Goal: Task Accomplishment & Management: Use online tool/utility

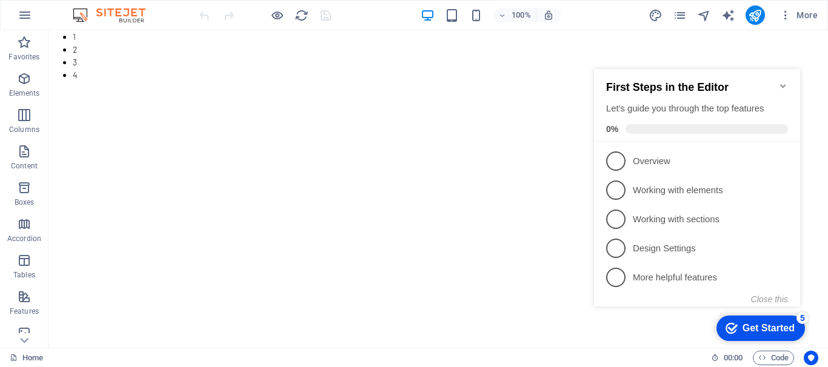
click at [783, 81] on icon "Minimize checklist" at bounding box center [783, 86] width 10 height 10
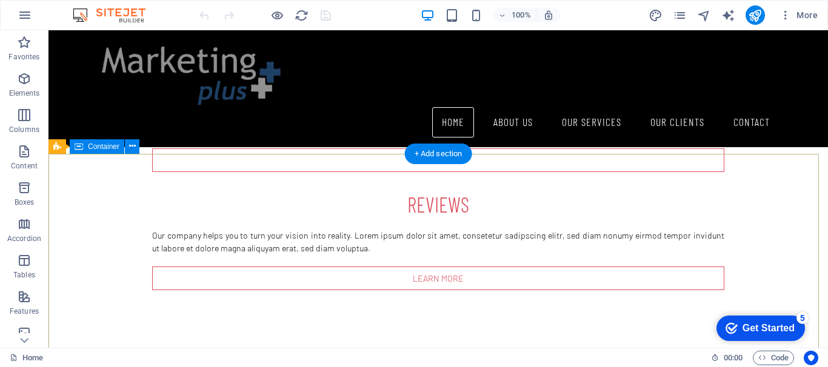
scroll to position [1141, 0]
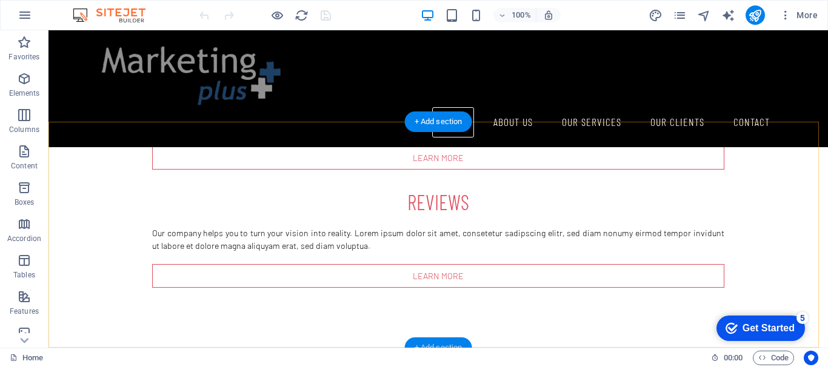
drag, startPoint x: 194, startPoint y: 311, endPoint x: 451, endPoint y: 341, distance: 258.7
click at [451, 341] on div "+ Add section" at bounding box center [438, 347] width 67 height 21
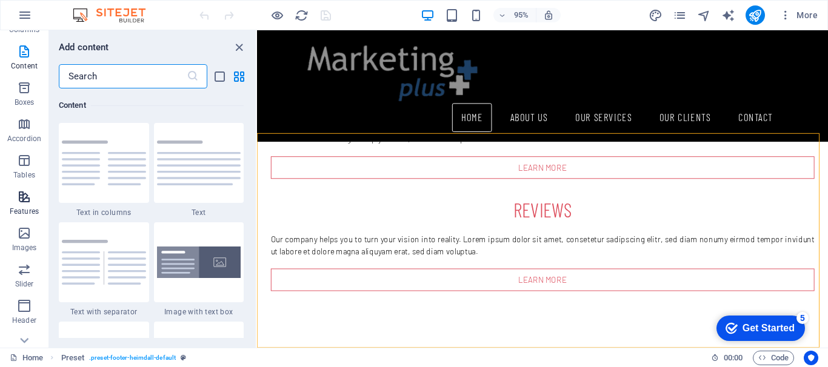
scroll to position [182, 0]
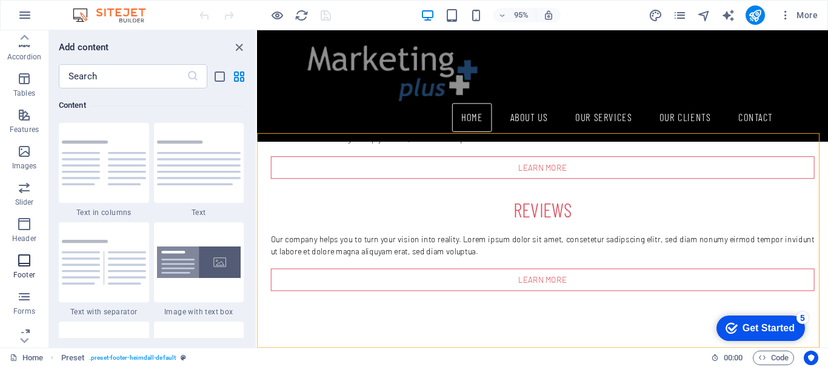
click at [18, 262] on icon "button" at bounding box center [24, 260] width 15 height 15
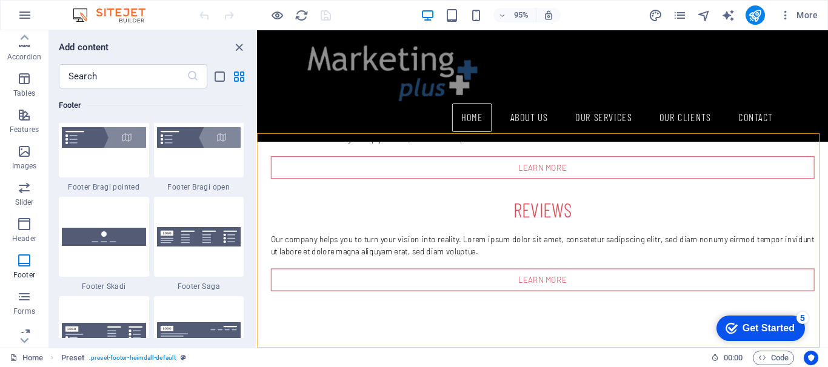
scroll to position [8445, 0]
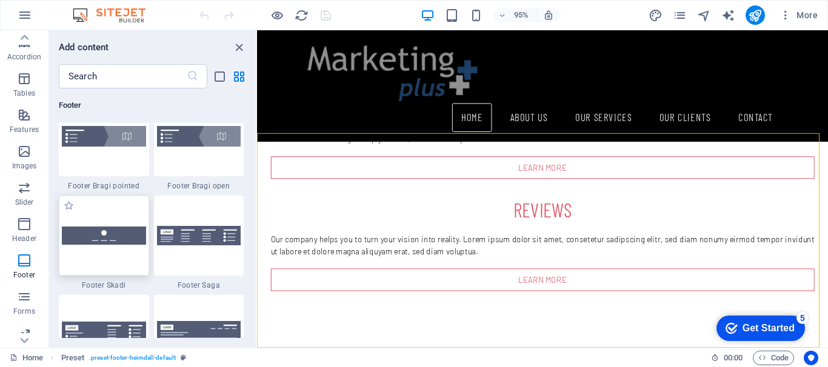
click at [130, 240] on img at bounding box center [104, 236] width 84 height 18
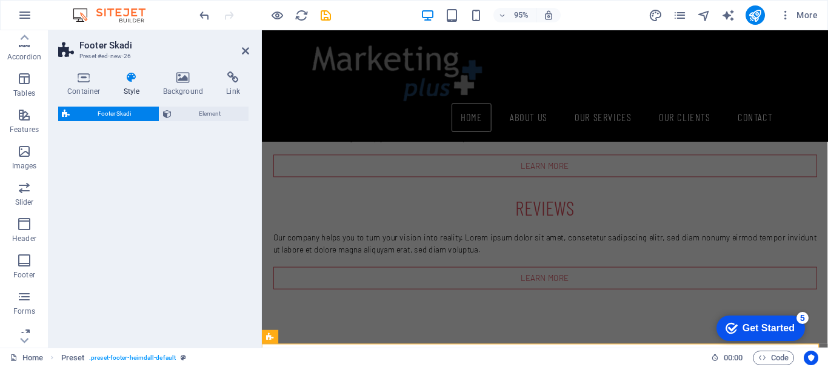
scroll to position [1080, 0]
select select "rem"
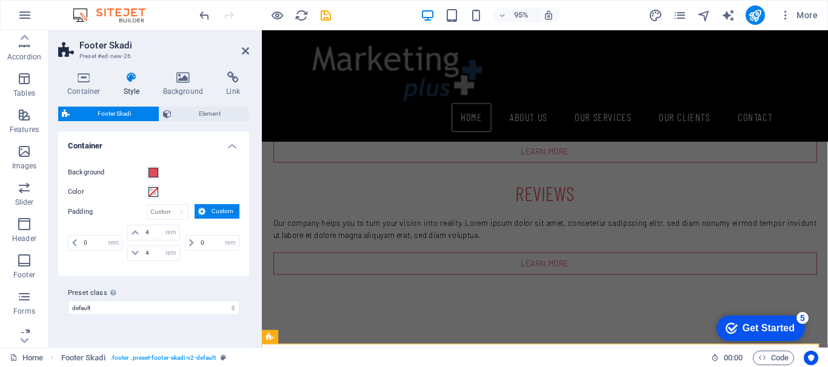
drag, startPoint x: 130, startPoint y: 240, endPoint x: 463, endPoint y: 362, distance: 355.3
click at [463, 348] on section "Favorites Elements Columns Content Boxes Accordion Tables Features Images Slide…" at bounding box center [414, 188] width 828 height 317
click at [30, 263] on icon "button" at bounding box center [24, 260] width 15 height 15
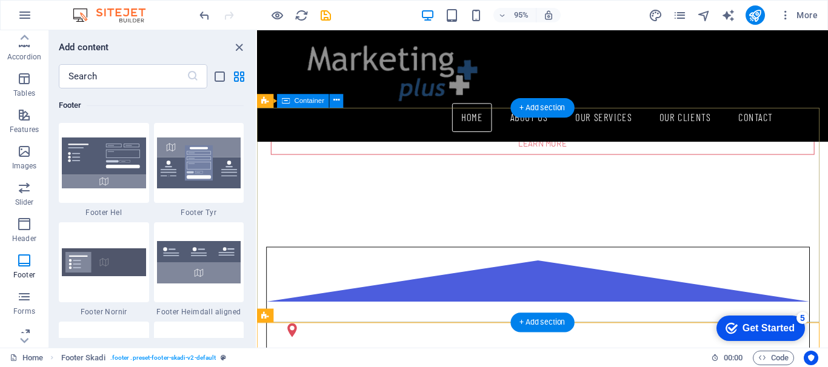
scroll to position [1213, 0]
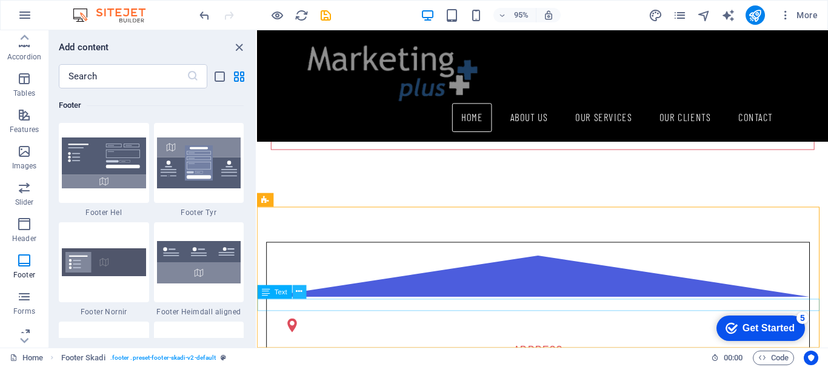
click at [297, 293] on icon at bounding box center [299, 292] width 6 height 12
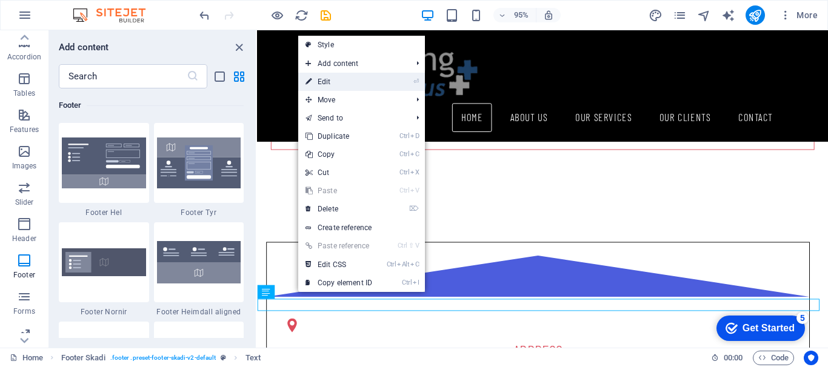
click at [335, 77] on link "⏎ Edit" at bounding box center [338, 82] width 81 height 18
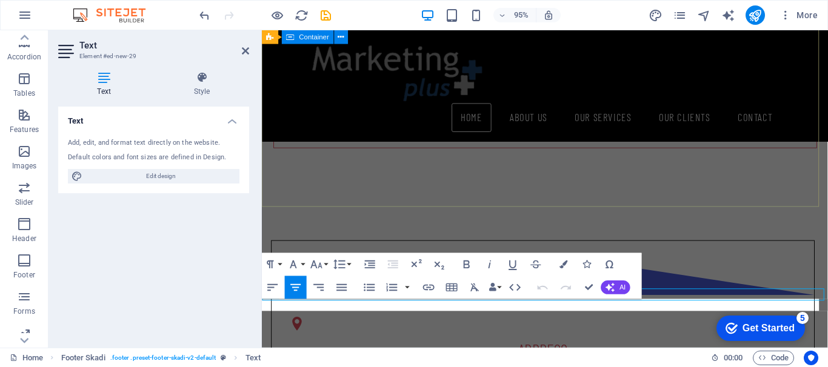
scroll to position [1224, 0]
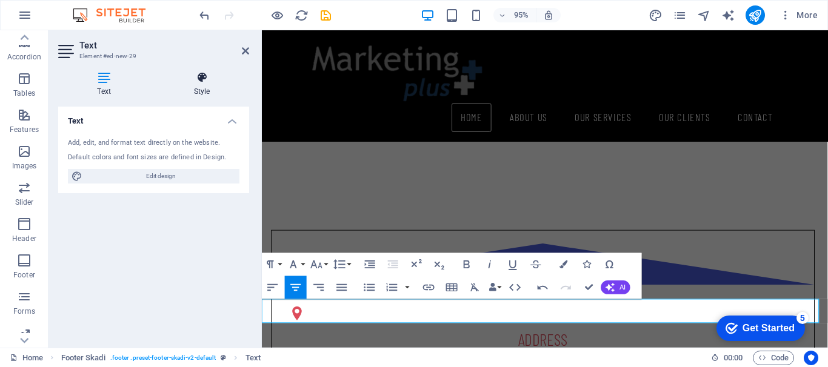
click at [199, 77] on icon at bounding box center [201, 77] width 95 height 12
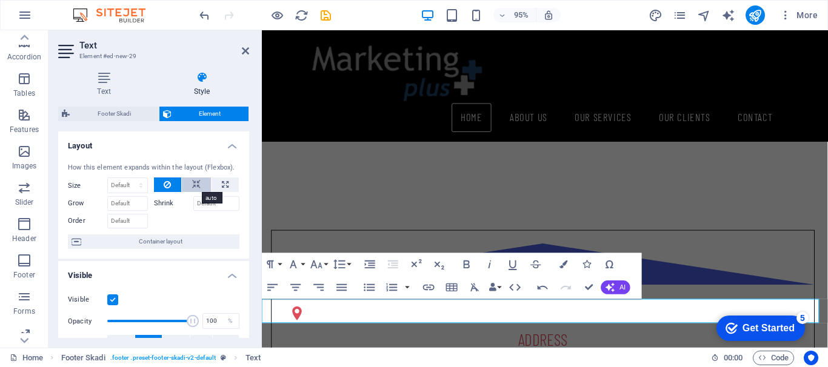
click at [198, 183] on icon at bounding box center [196, 185] width 8 height 15
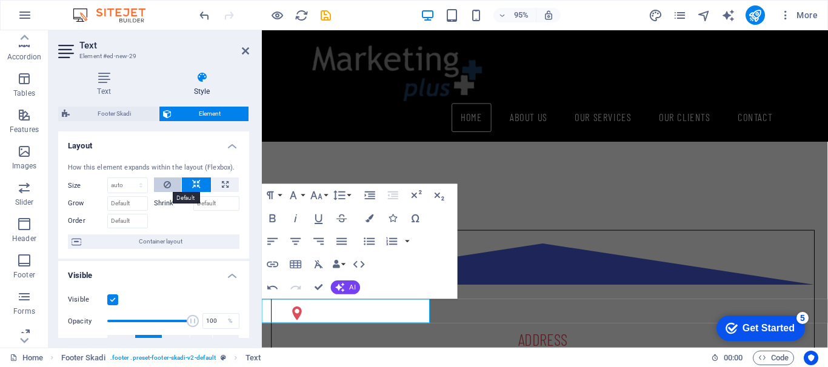
click at [170, 183] on icon at bounding box center [167, 185] width 7 height 15
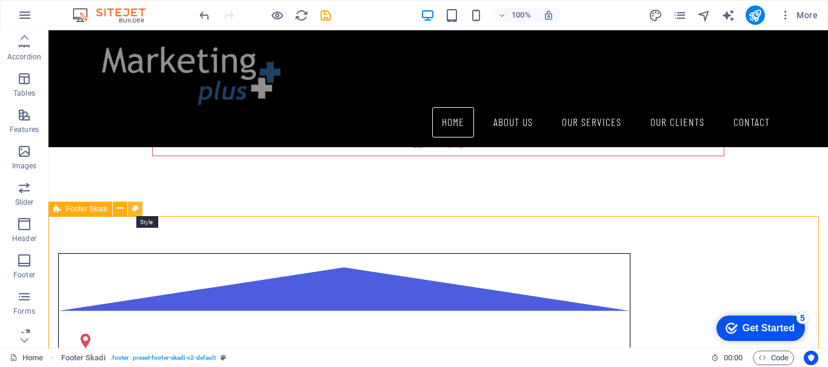
click at [134, 208] on icon at bounding box center [135, 208] width 7 height 13
select select "rem"
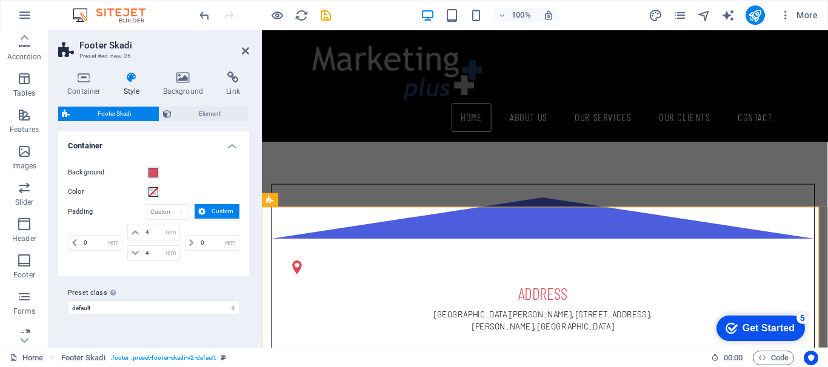
scroll to position [1224, 0]
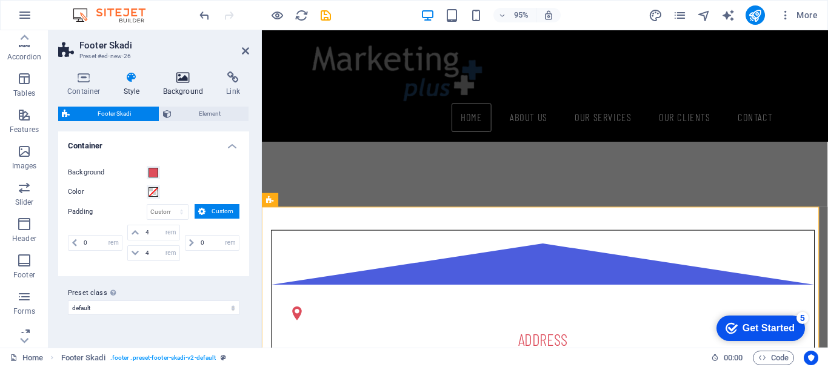
click at [185, 81] on icon at bounding box center [183, 77] width 59 height 12
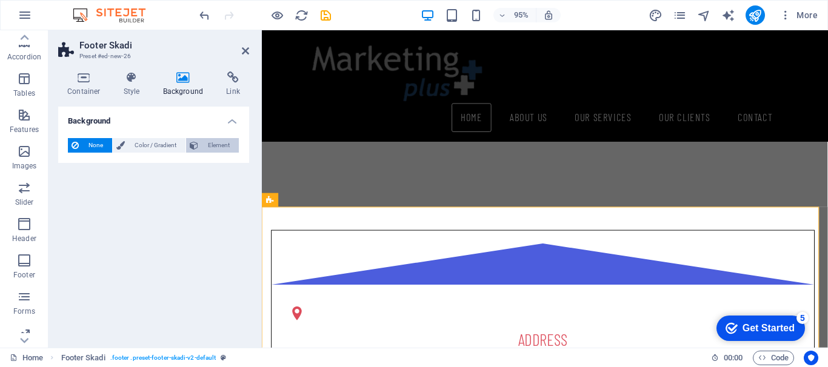
drag, startPoint x: 222, startPoint y: 147, endPoint x: 230, endPoint y: 151, distance: 9.5
click at [230, 151] on span "Element" at bounding box center [218, 145] width 33 height 15
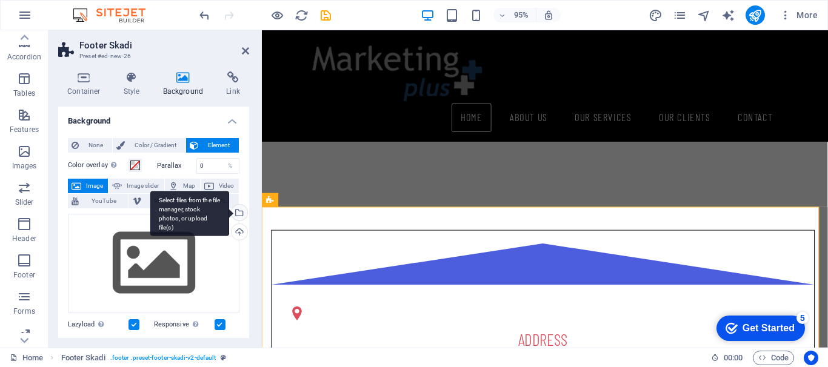
click at [239, 215] on div "Select files from the file manager, stock photos, or upload file(s)" at bounding box center [238, 214] width 18 height 18
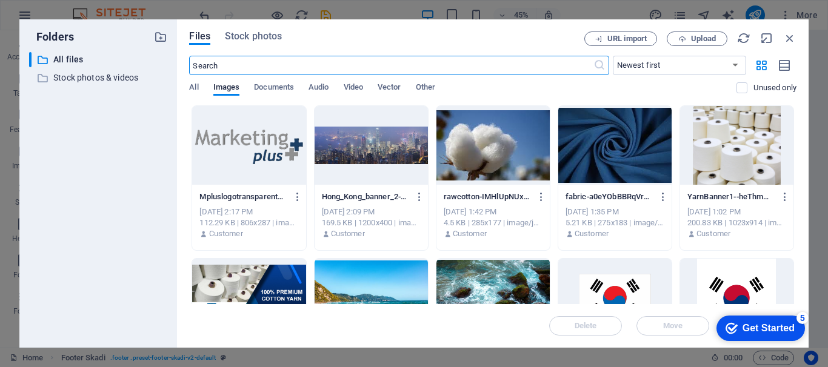
scroll to position [866, 0]
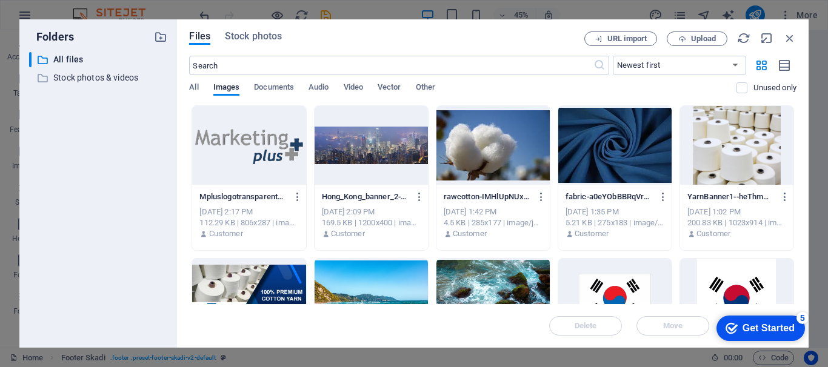
click at [376, 155] on div at bounding box center [370, 145] width 113 height 79
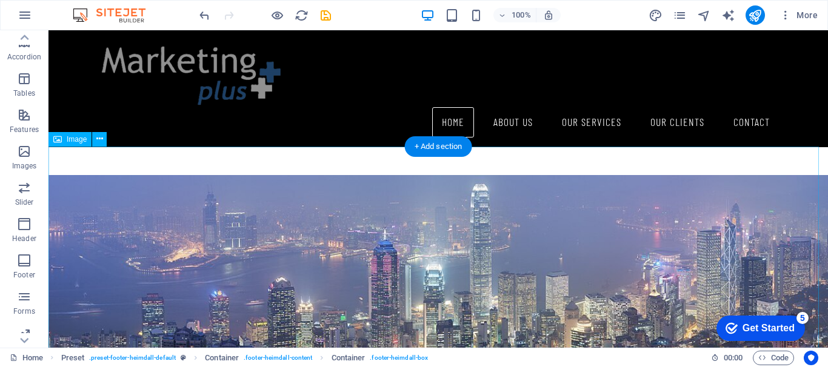
scroll to position [575, 0]
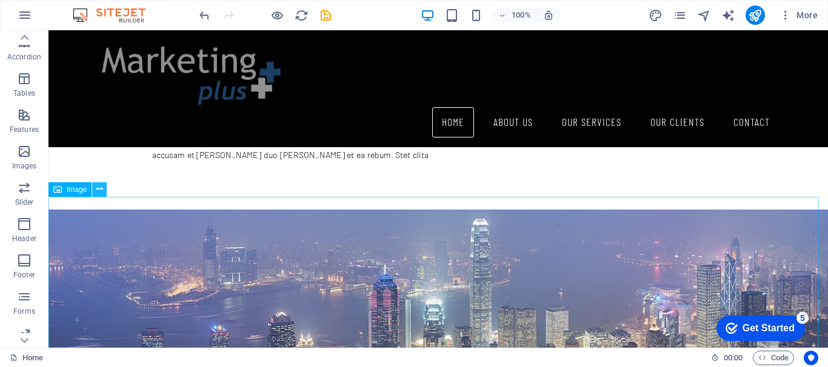
click at [97, 191] on icon at bounding box center [99, 189] width 7 height 13
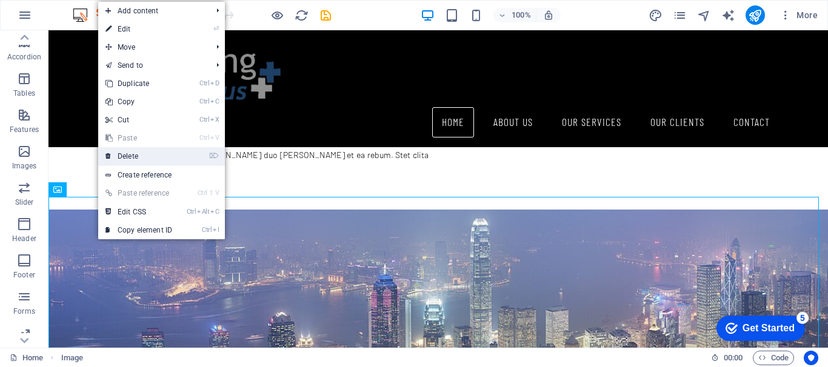
click at [124, 154] on link "⌦ Delete" at bounding box center [138, 156] width 81 height 18
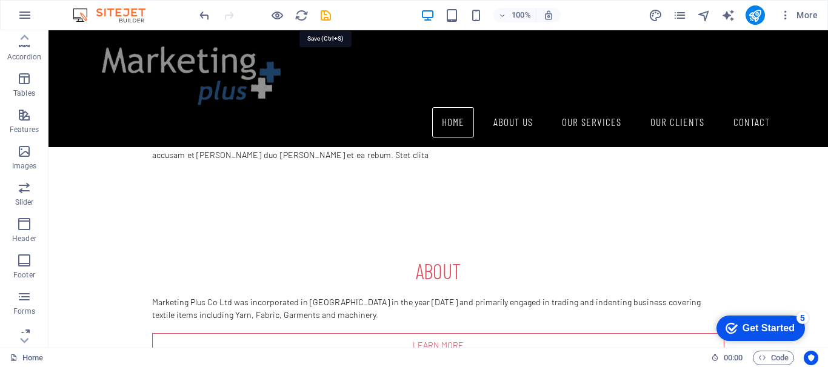
click at [325, 13] on icon "save" at bounding box center [326, 15] width 14 height 14
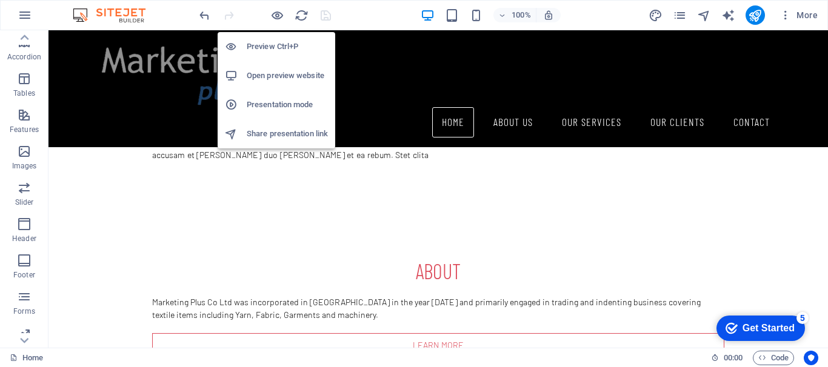
click at [265, 75] on h6 "Open preview website" at bounding box center [287, 75] width 81 height 15
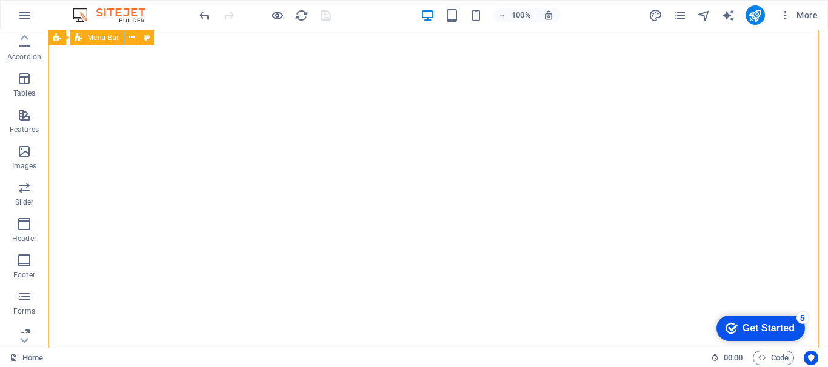
scroll to position [0, 0]
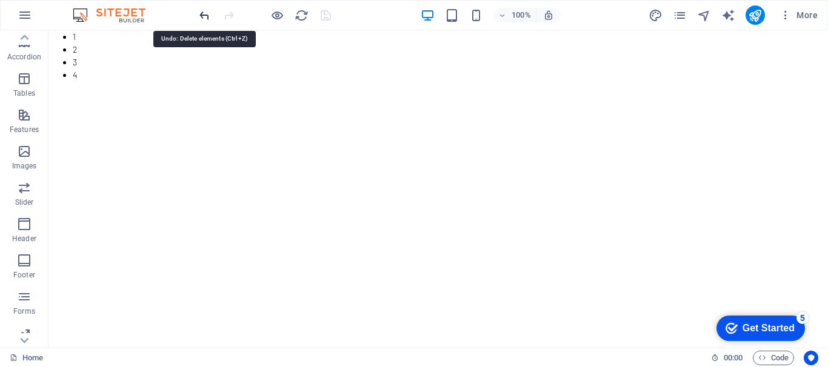
click at [201, 13] on icon "undo" at bounding box center [205, 15] width 14 height 14
click at [202, 15] on icon "undo" at bounding box center [205, 15] width 14 height 14
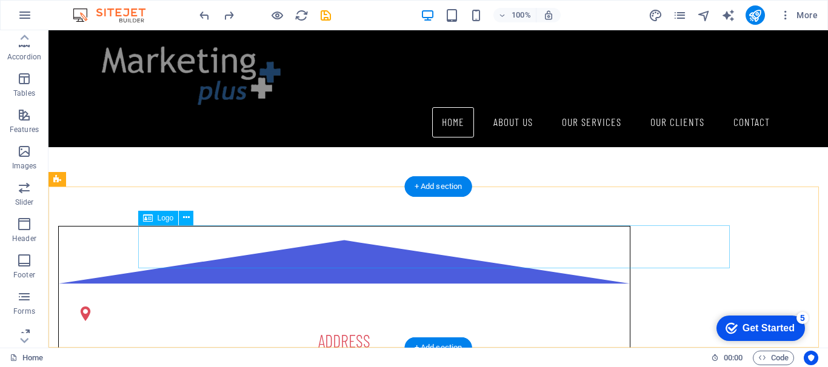
scroll to position [1302, 0]
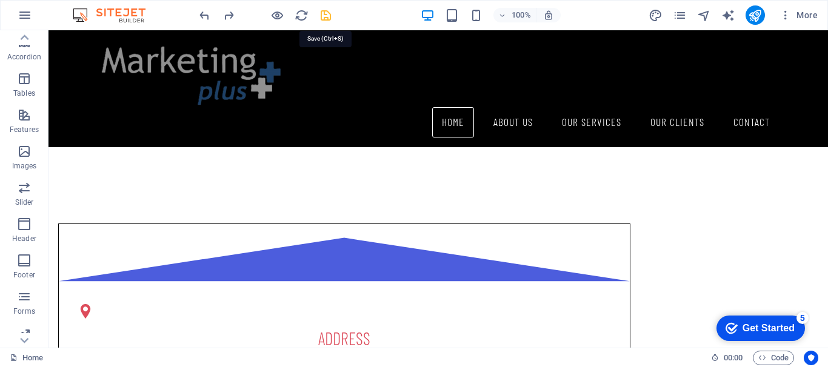
click at [325, 16] on icon "save" at bounding box center [326, 15] width 14 height 14
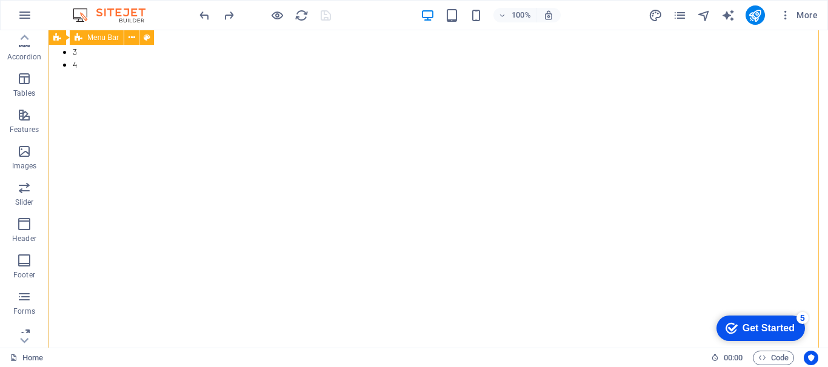
scroll to position [0, 0]
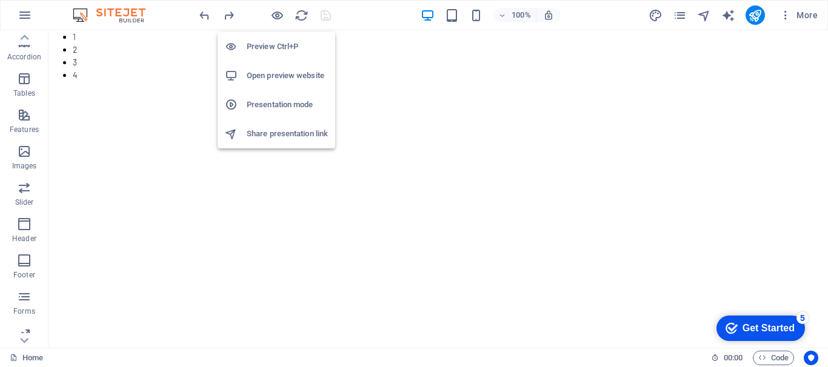
click at [291, 76] on h6 "Open preview website" at bounding box center [287, 75] width 81 height 15
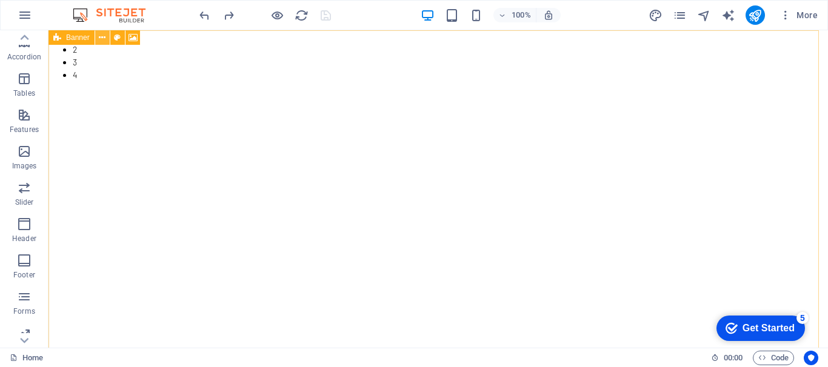
click at [99, 39] on icon at bounding box center [102, 38] width 7 height 13
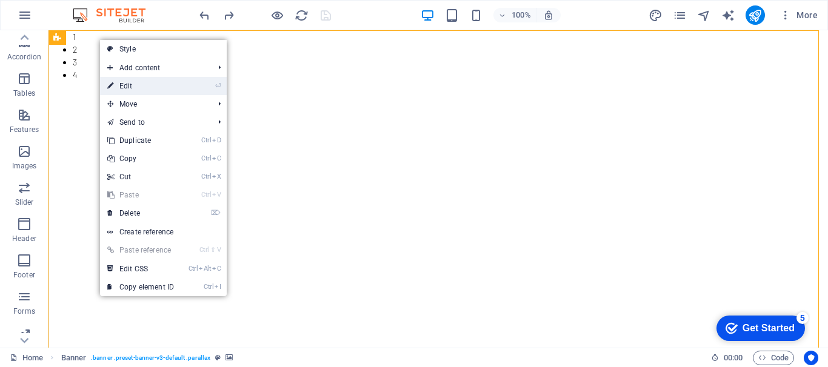
click at [130, 84] on link "⏎ Edit" at bounding box center [140, 86] width 81 height 18
click at [130, 84] on div "Drag here to replace the existing content. Press “Ctrl” if you want to create a…" at bounding box center [437, 188] width 779 height 317
select select "px"
select select "vh"
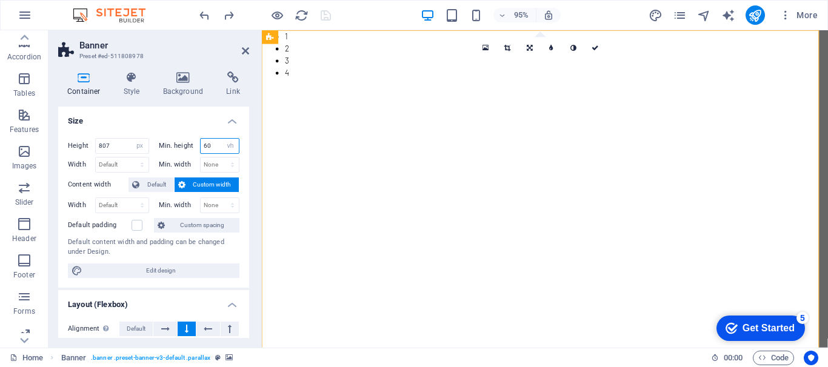
drag, startPoint x: 212, startPoint y: 147, endPoint x: 189, endPoint y: 144, distance: 23.2
click at [189, 144] on div "Min. height 60 None px rem % vh vw" at bounding box center [199, 146] width 81 height 16
type input "40"
click at [328, 14] on icon "save" at bounding box center [326, 15] width 14 height 14
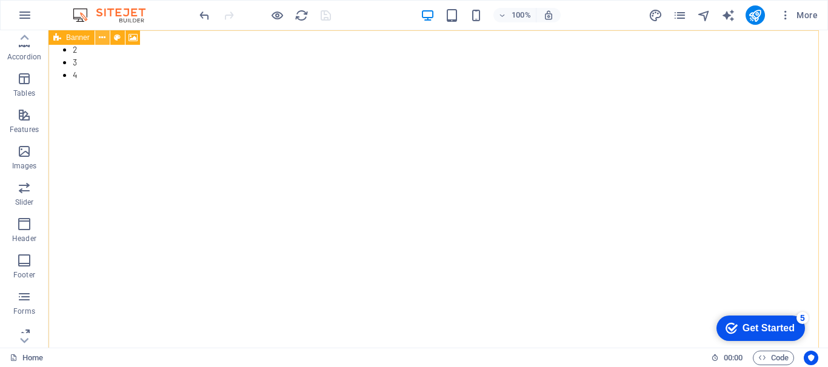
click at [102, 38] on icon at bounding box center [102, 38] width 7 height 13
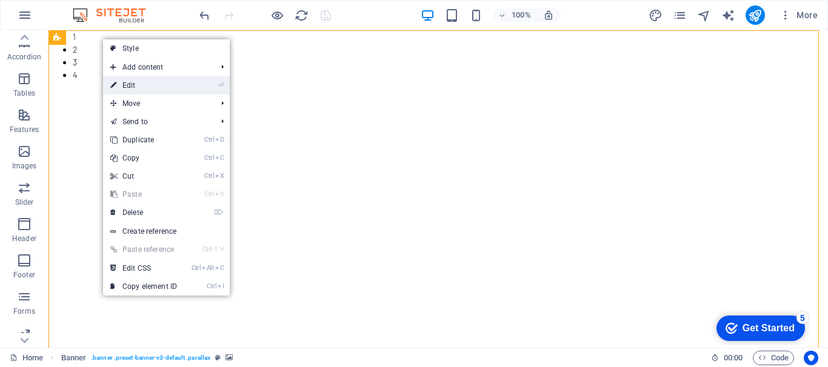
click at [131, 82] on link "⏎ Edit" at bounding box center [143, 85] width 81 height 18
select select "px"
select select "vh"
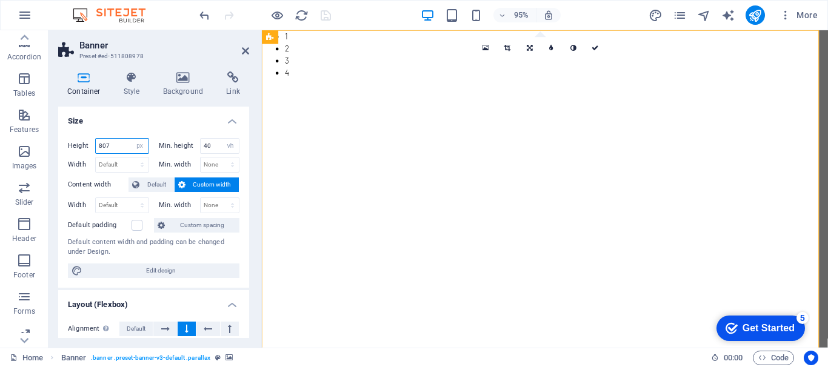
drag, startPoint x: 118, startPoint y: 144, endPoint x: 89, endPoint y: 141, distance: 28.6
click at [89, 141] on div "Height 807 Default px rem % vh vw" at bounding box center [108, 146] width 81 height 16
type input "500"
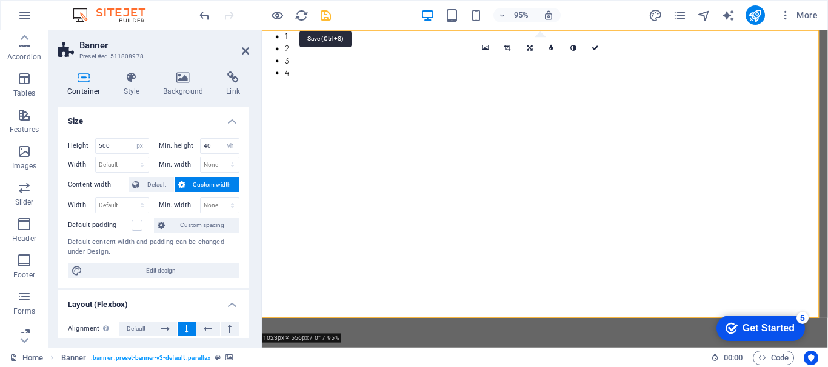
click at [324, 15] on icon "save" at bounding box center [326, 15] width 14 height 14
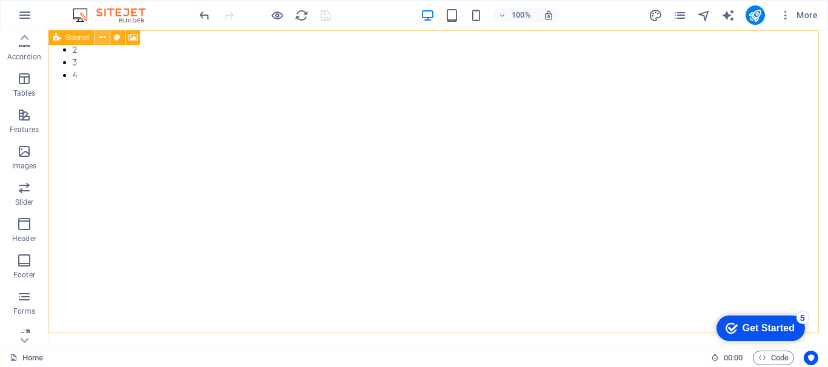
click at [107, 38] on button at bounding box center [102, 37] width 15 height 15
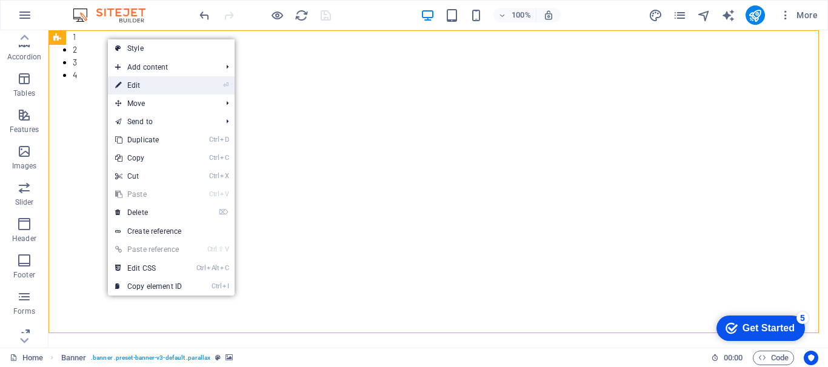
click at [170, 81] on link "⏎ Edit" at bounding box center [148, 85] width 81 height 18
select select "px"
select select "vh"
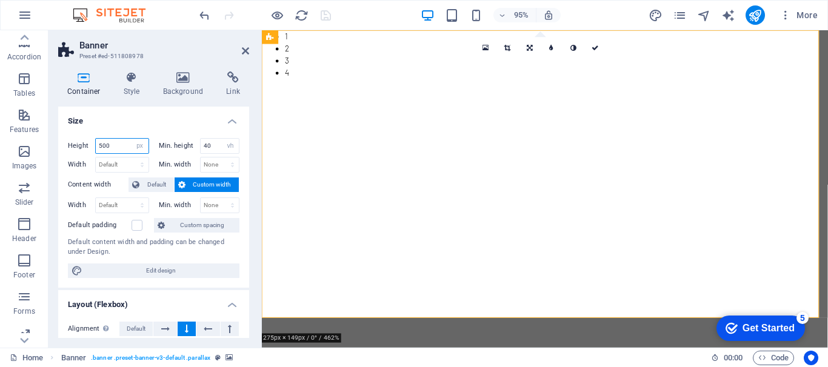
drag, startPoint x: 117, startPoint y: 144, endPoint x: 86, endPoint y: 139, distance: 31.4
click at [86, 139] on div "Height 500 Default px rem % vh vw" at bounding box center [108, 146] width 81 height 16
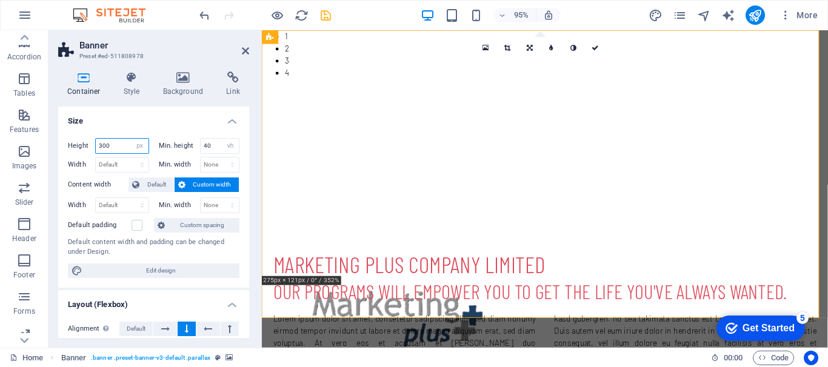
type input "300"
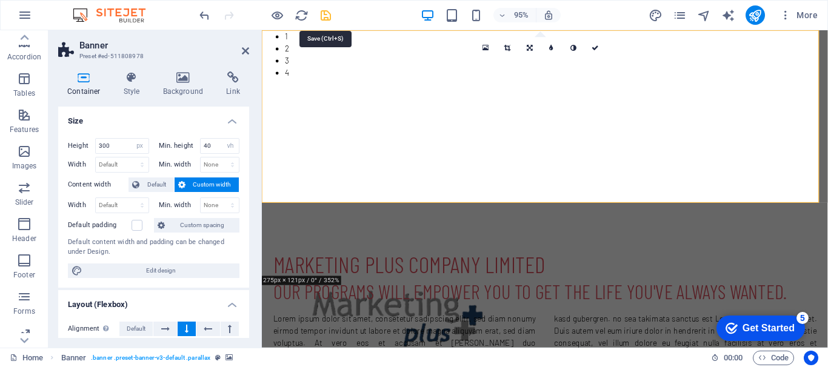
click at [323, 16] on icon "save" at bounding box center [326, 15] width 14 height 14
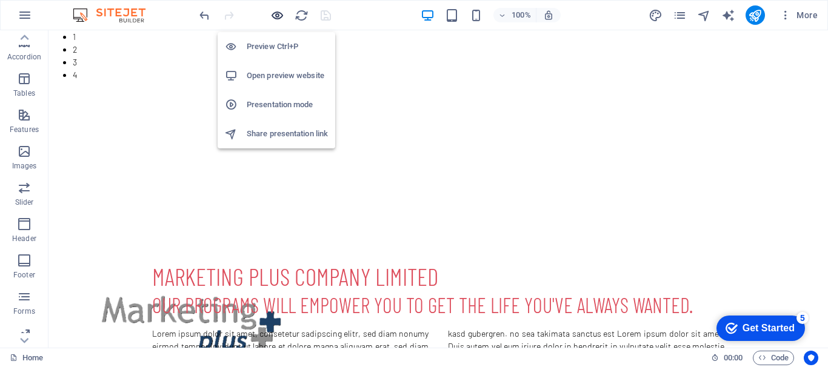
click at [277, 9] on icon "button" at bounding box center [277, 15] width 14 height 14
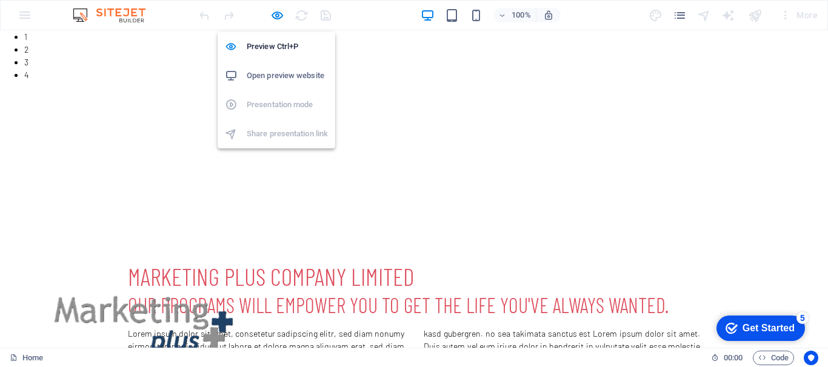
click at [265, 73] on h6 "Open preview website" at bounding box center [287, 75] width 81 height 15
click at [279, 12] on icon "button" at bounding box center [277, 15] width 14 height 14
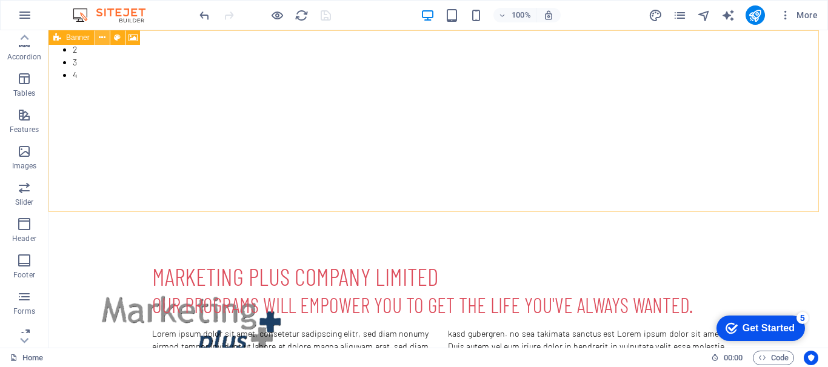
click at [103, 33] on icon at bounding box center [102, 38] width 7 height 13
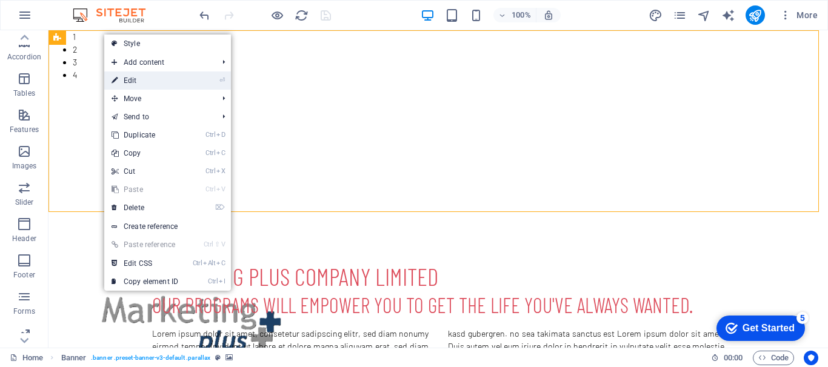
click at [139, 78] on link "⏎ Edit" at bounding box center [144, 80] width 81 height 18
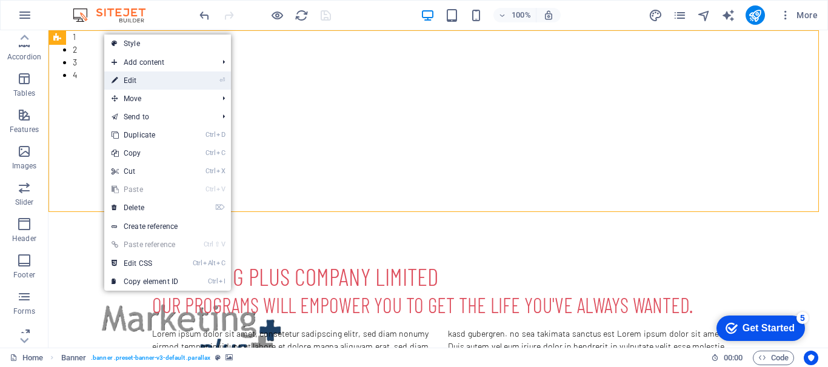
select select "px"
select select "vh"
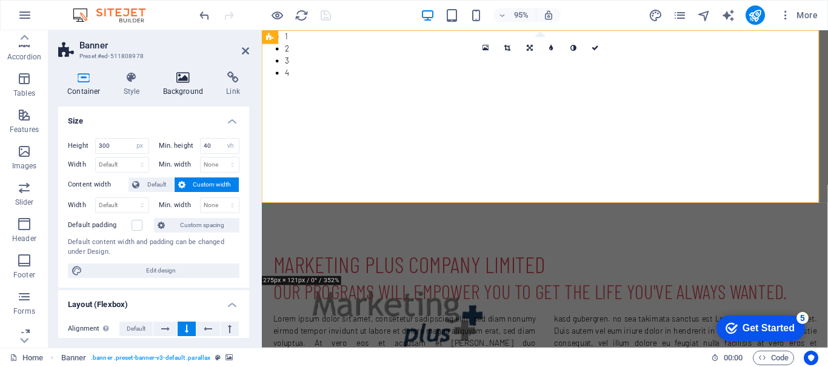
click at [185, 81] on icon at bounding box center [183, 77] width 59 height 12
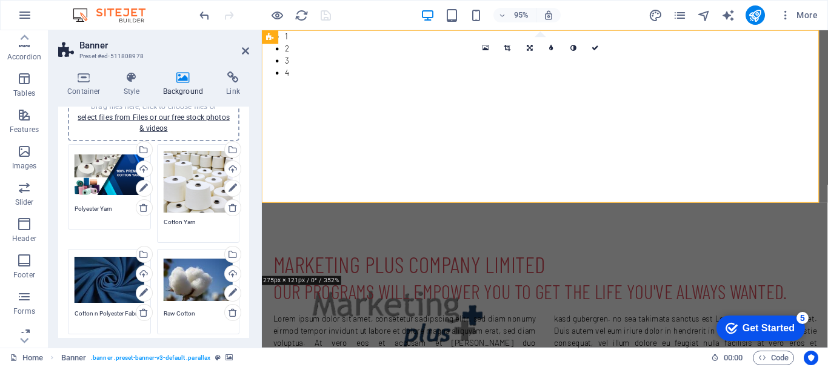
scroll to position [121, 0]
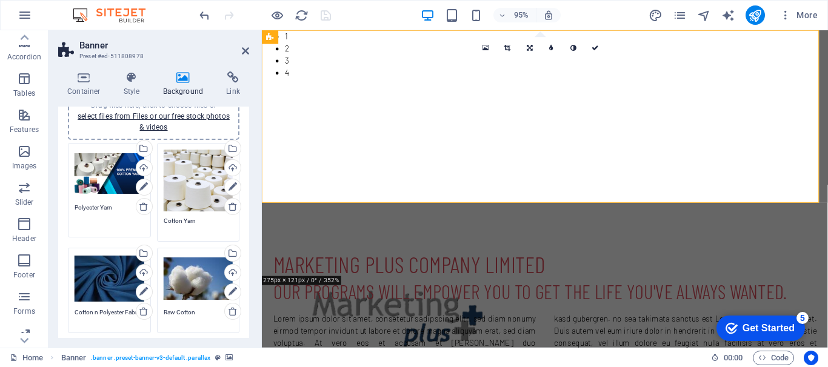
drag, startPoint x: 117, startPoint y: 207, endPoint x: 56, endPoint y: 202, distance: 60.8
click at [56, 202] on div "Container Style Background Link Size Height 300 Default px rem % vh vw Min. hei…" at bounding box center [153, 205] width 210 height 286
type textarea "100% Premium Cotton Yarn"
click at [328, 17] on icon "save" at bounding box center [326, 15] width 14 height 14
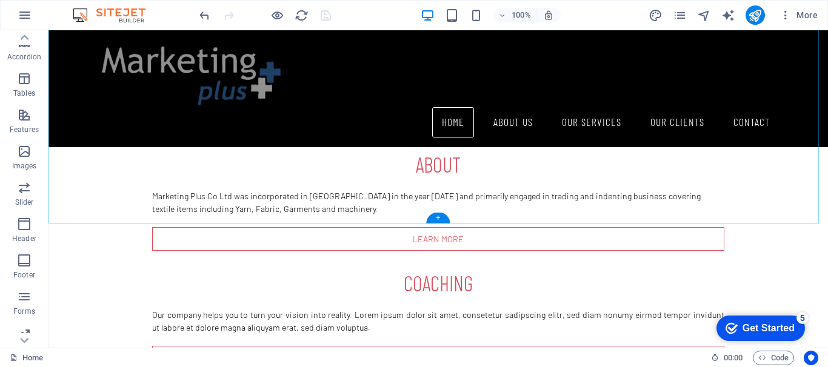
scroll to position [666, 0]
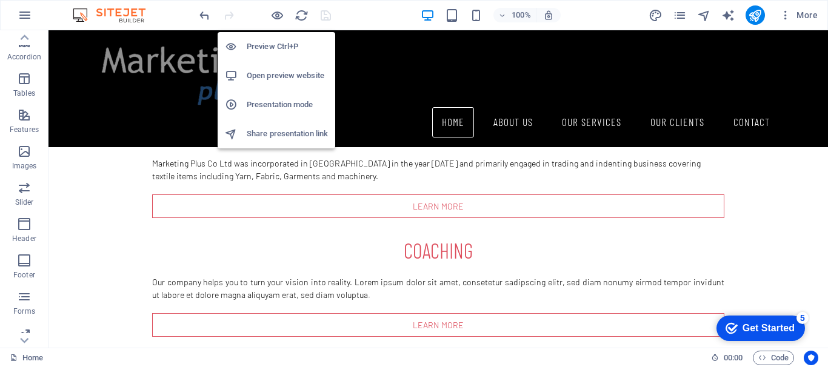
click at [277, 74] on h6 "Open preview website" at bounding box center [287, 75] width 81 height 15
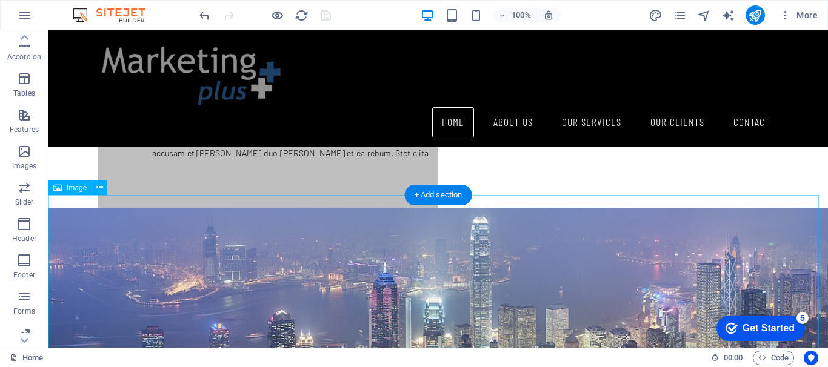
scroll to position [242, 0]
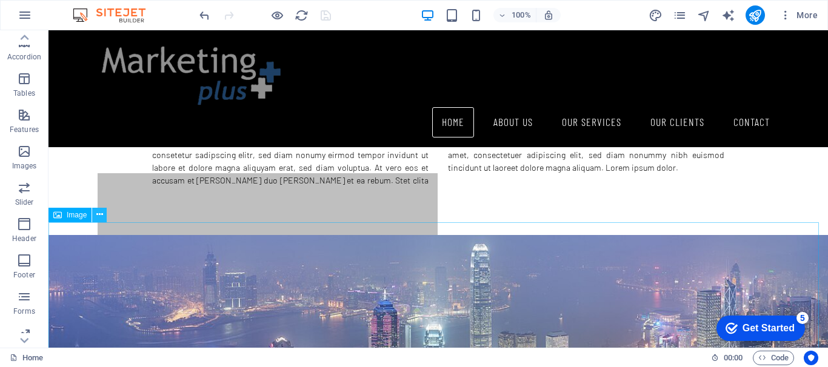
click at [96, 214] on icon at bounding box center [99, 214] width 7 height 13
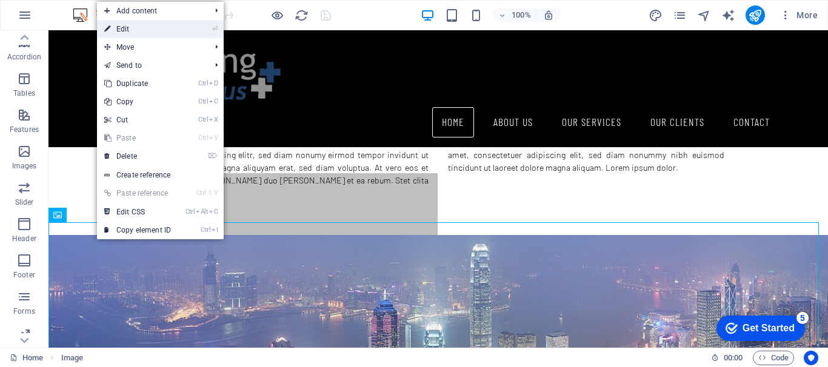
click at [147, 32] on link "⏎ Edit" at bounding box center [137, 29] width 81 height 18
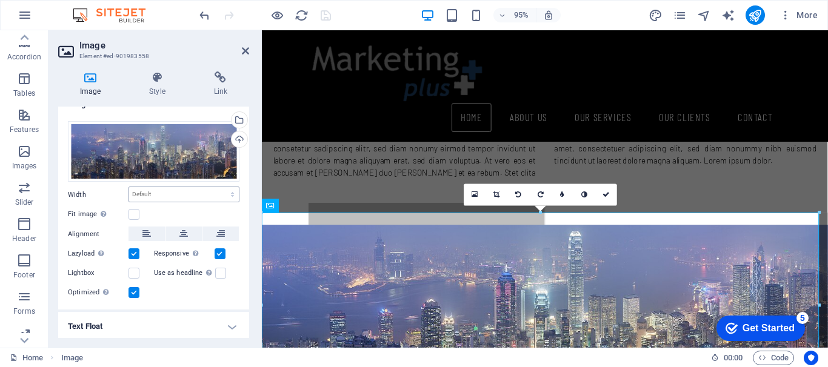
scroll to position [0, 0]
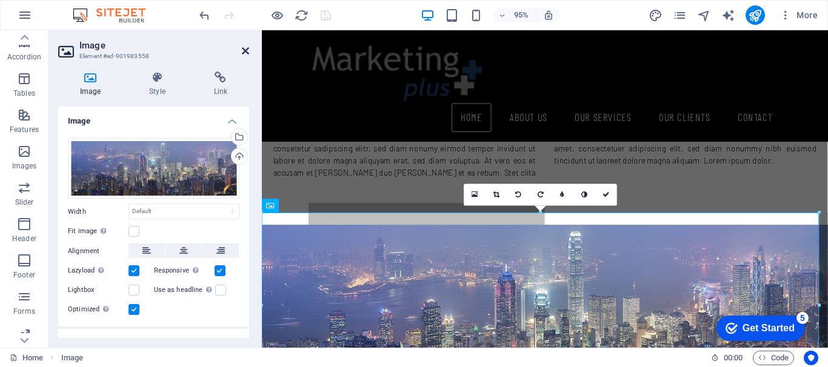
click at [247, 49] on icon at bounding box center [245, 51] width 7 height 10
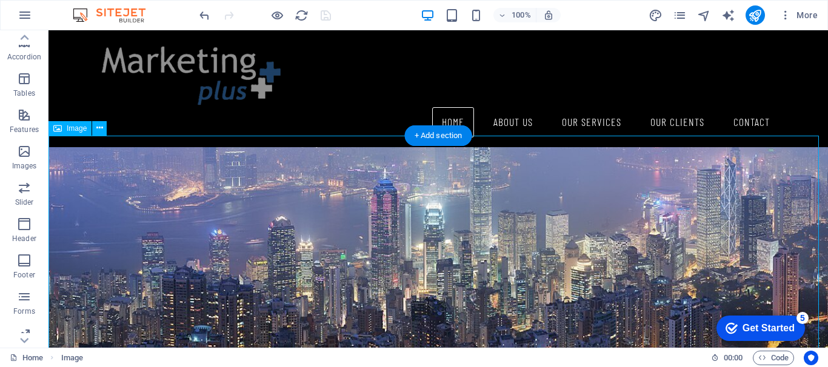
scroll to position [303, 0]
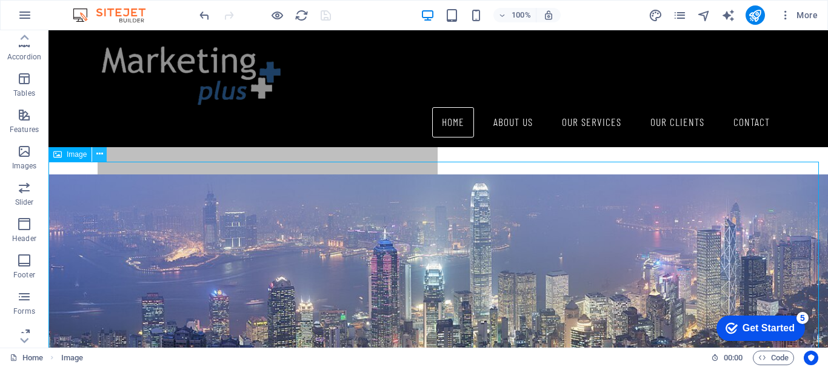
click at [98, 156] on icon at bounding box center [99, 154] width 7 height 13
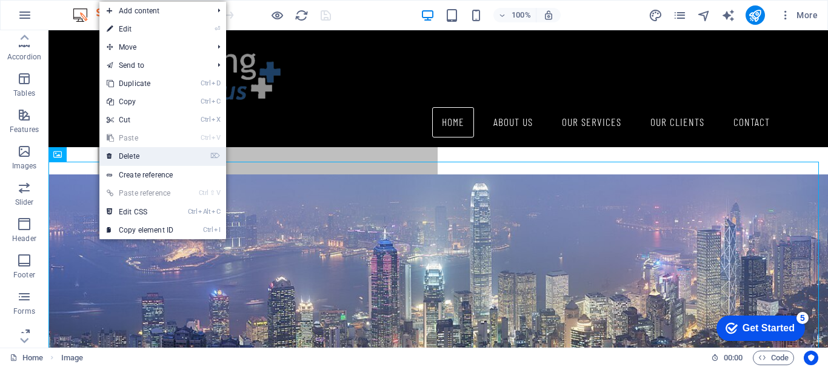
click at [125, 156] on link "⌦ Delete" at bounding box center [139, 156] width 81 height 18
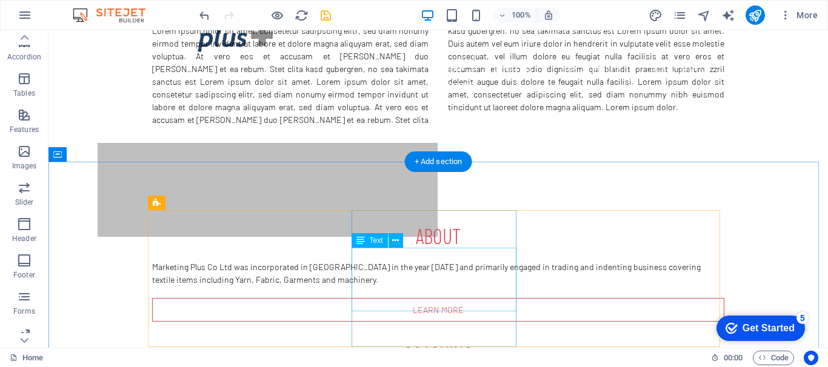
scroll to position [0, 0]
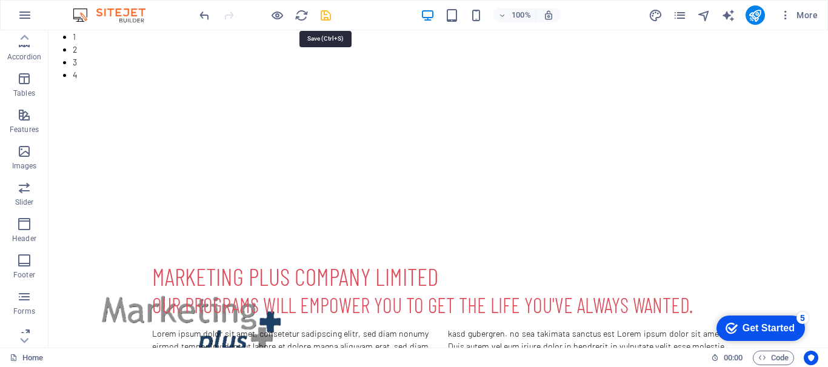
click at [327, 15] on icon "save" at bounding box center [326, 15] width 14 height 14
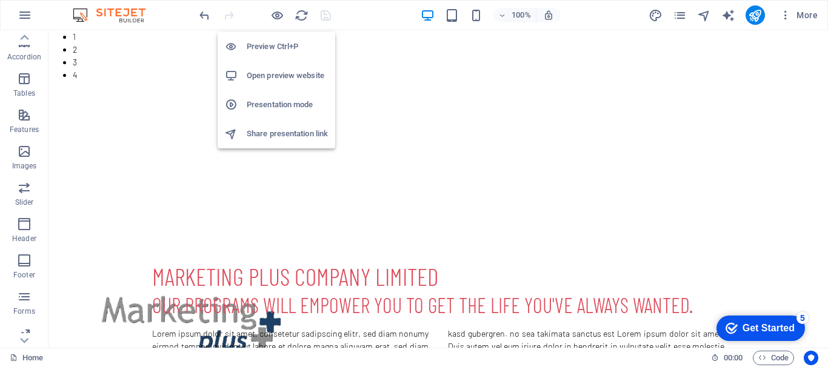
click at [266, 75] on h6 "Open preview website" at bounding box center [287, 75] width 81 height 15
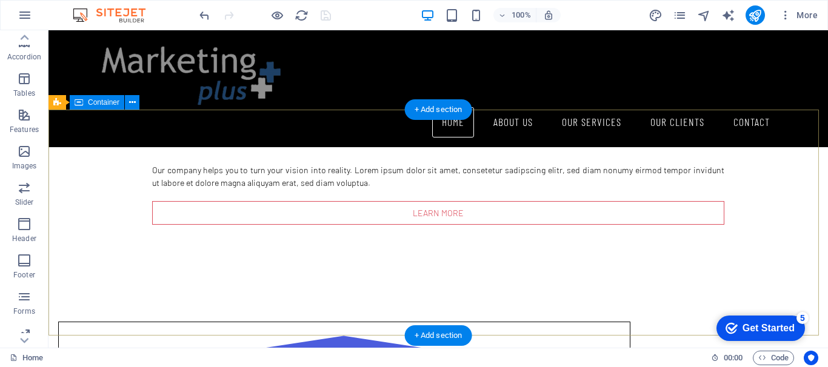
scroll to position [738, 0]
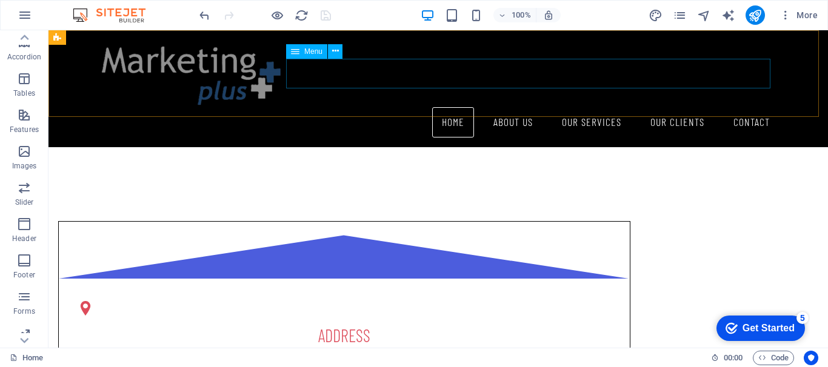
click at [510, 107] on nav "Home About Us Our Services Our Clients Contact" at bounding box center [438, 122] width 682 height 30
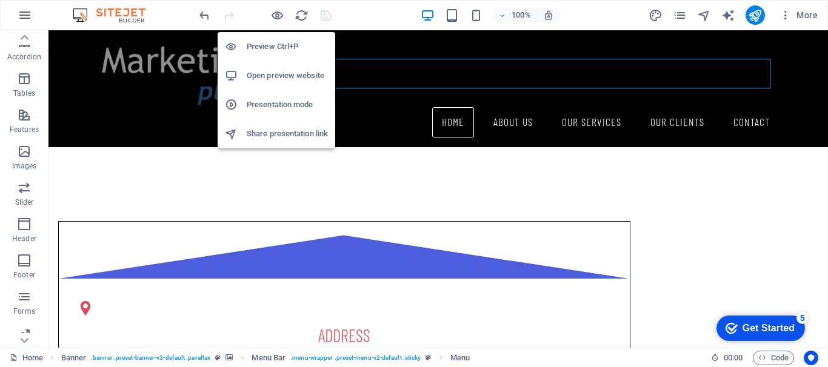
click at [274, 72] on h6 "Open preview website" at bounding box center [287, 75] width 81 height 15
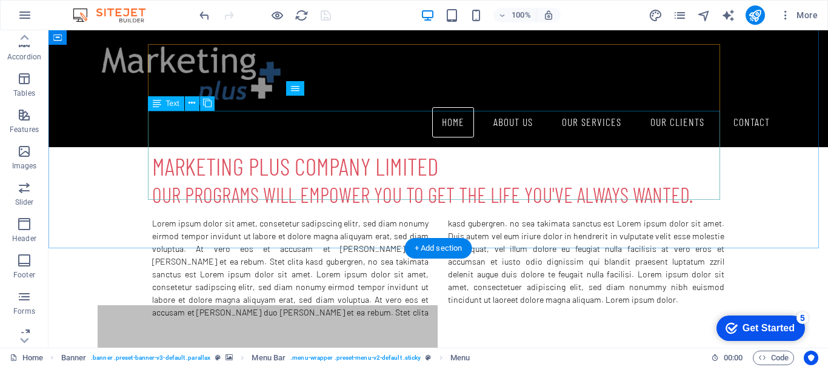
scroll to position [0, 0]
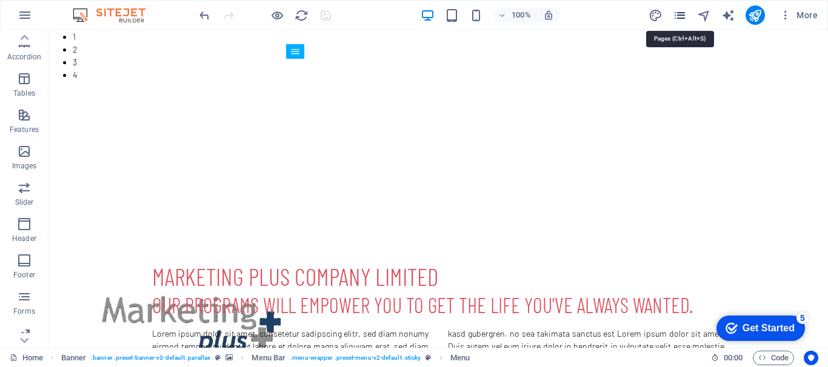
click at [684, 16] on icon "pages" at bounding box center [680, 15] width 14 height 14
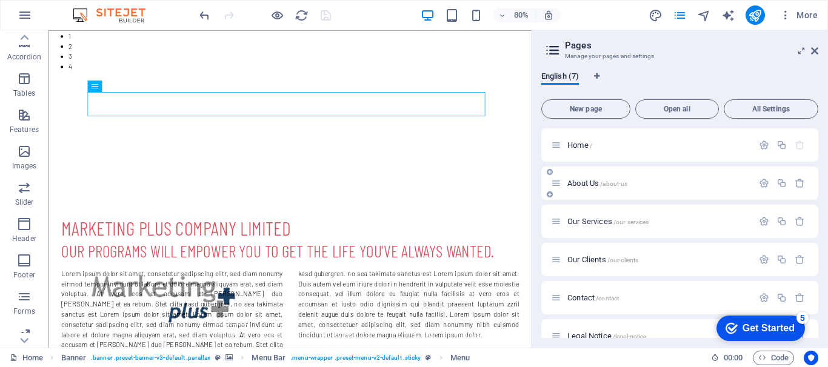
click at [590, 182] on span "About Us /about-us" at bounding box center [597, 183] width 60 height 9
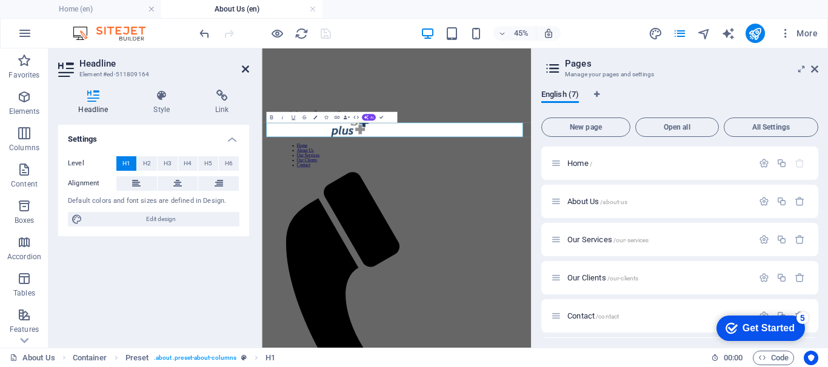
click at [247, 66] on icon at bounding box center [245, 69] width 7 height 10
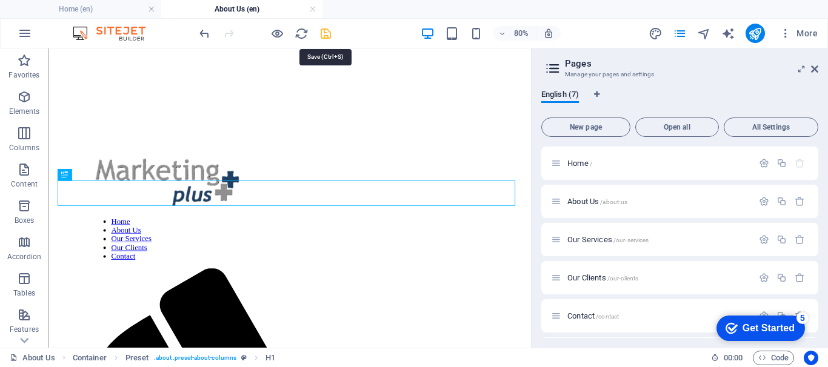
click at [328, 32] on icon "save" at bounding box center [326, 34] width 14 height 14
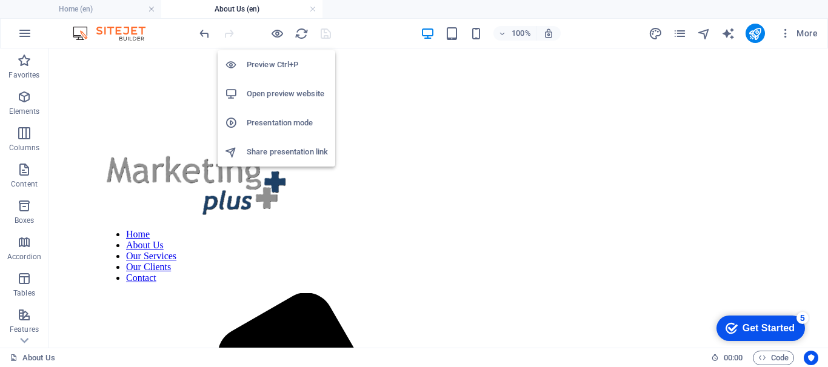
click at [270, 93] on h6 "Open preview website" at bounding box center [287, 94] width 81 height 15
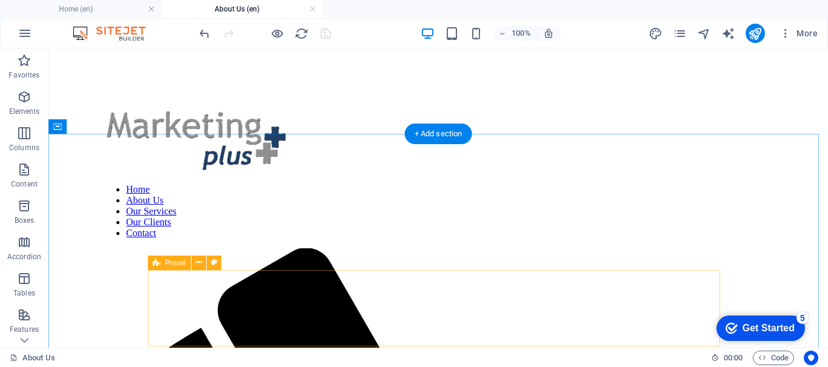
scroll to position [61, 0]
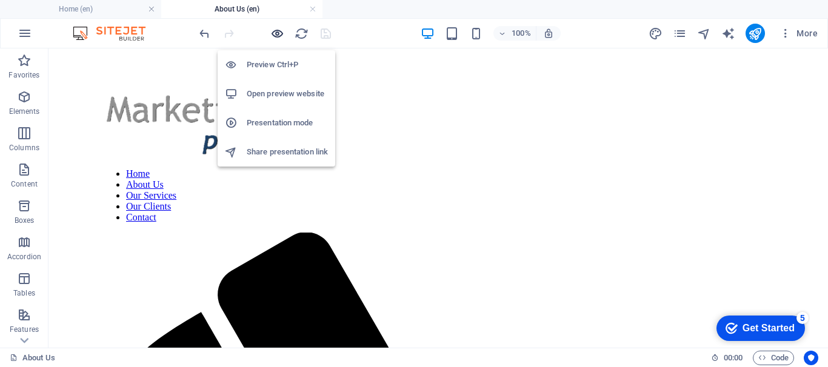
click at [278, 32] on icon "button" at bounding box center [277, 34] width 14 height 14
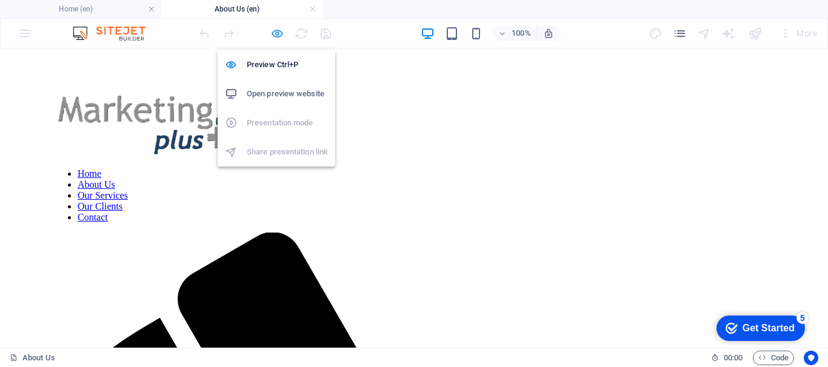
click at [277, 31] on icon "button" at bounding box center [277, 34] width 14 height 14
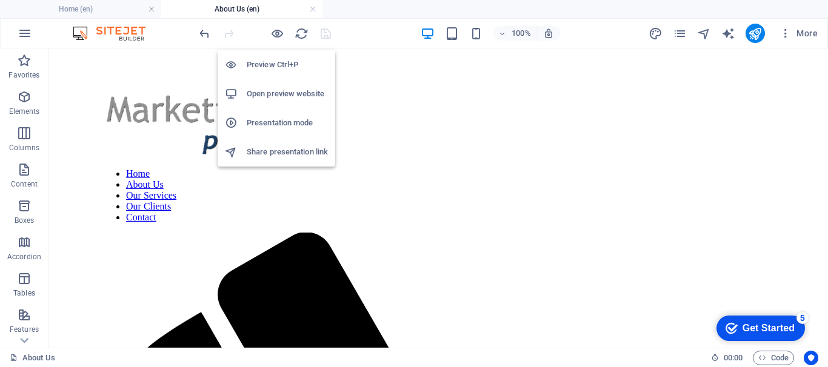
click at [279, 91] on h6 "Open preview website" at bounding box center [287, 94] width 81 height 15
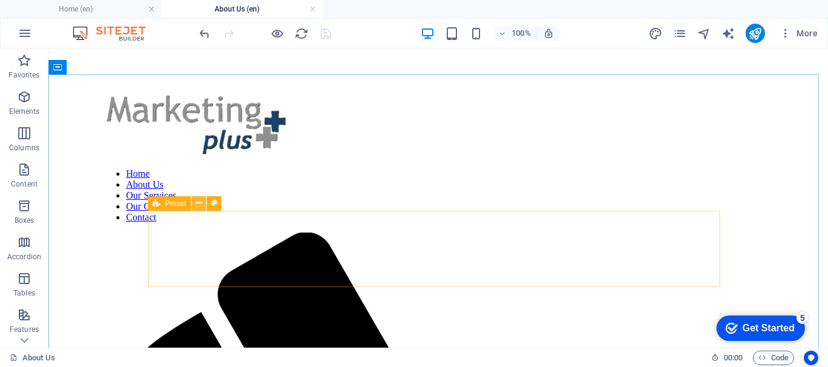
click at [197, 204] on icon at bounding box center [199, 203] width 7 height 13
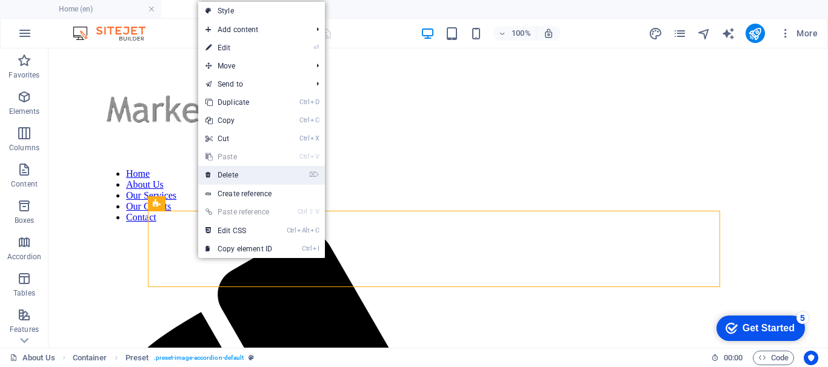
click at [236, 175] on link "⌦ Delete" at bounding box center [238, 175] width 81 height 18
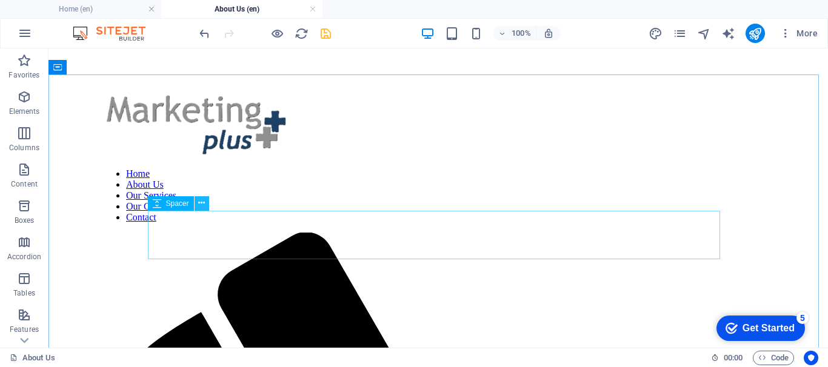
click at [199, 205] on icon at bounding box center [201, 203] width 7 height 13
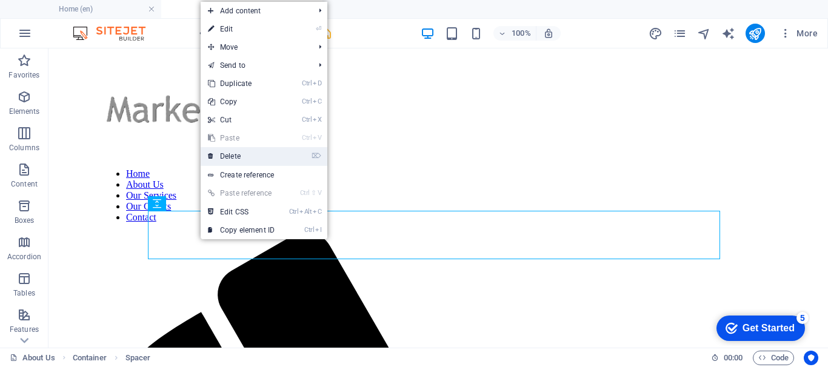
click at [250, 155] on link "⌦ Delete" at bounding box center [241, 156] width 81 height 18
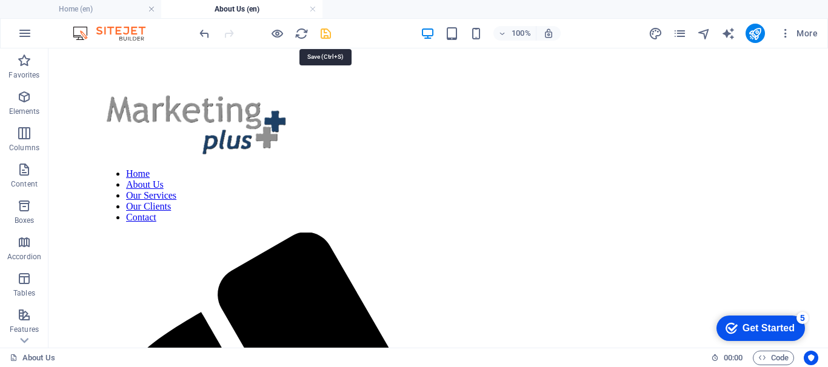
click at [327, 30] on icon "save" at bounding box center [326, 34] width 14 height 14
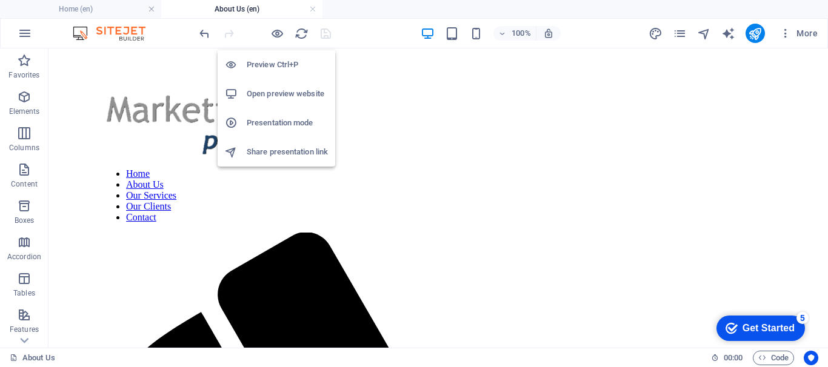
click at [279, 98] on h6 "Open preview website" at bounding box center [287, 94] width 81 height 15
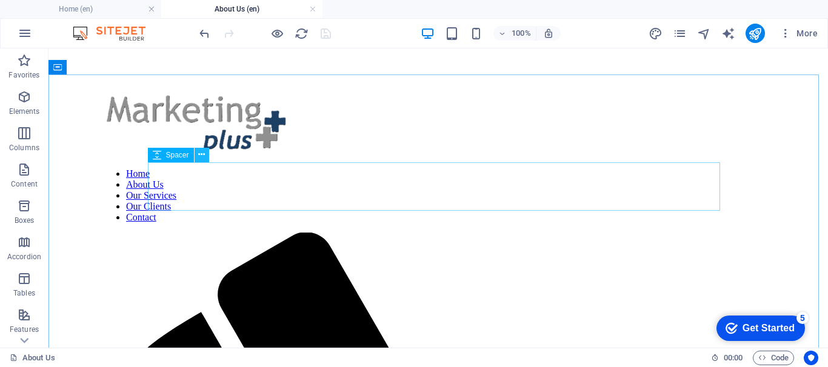
click at [198, 156] on button at bounding box center [201, 155] width 15 height 15
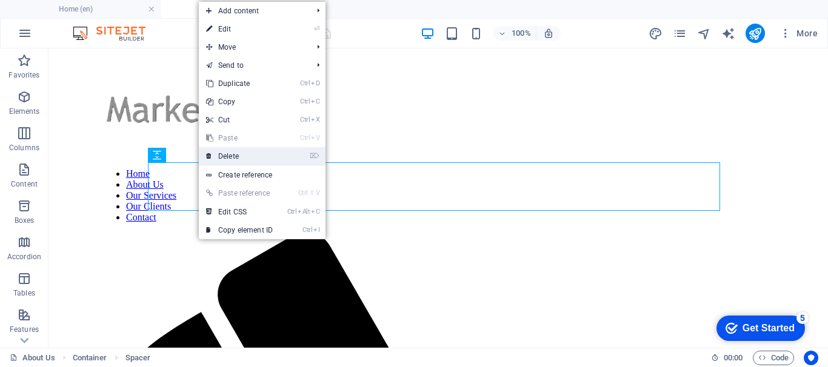
click at [232, 156] on link "⌦ Delete" at bounding box center [239, 156] width 81 height 18
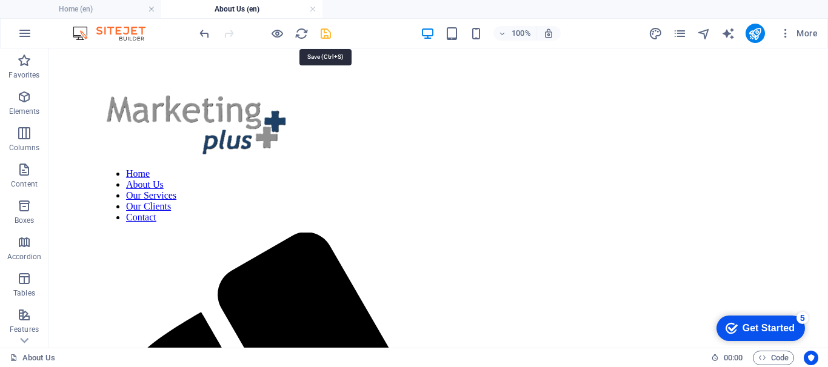
click at [322, 29] on icon "save" at bounding box center [326, 34] width 14 height 14
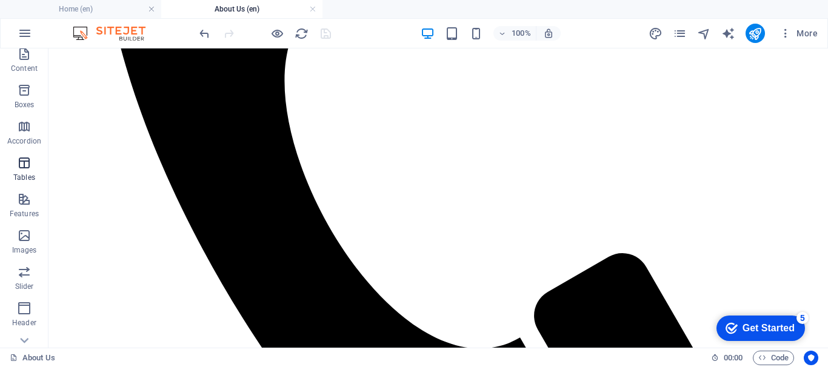
scroll to position [246, 0]
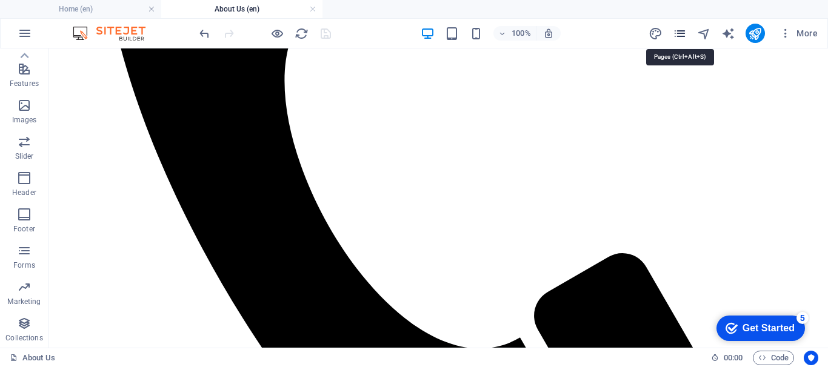
click at [682, 32] on icon "pages" at bounding box center [680, 34] width 14 height 14
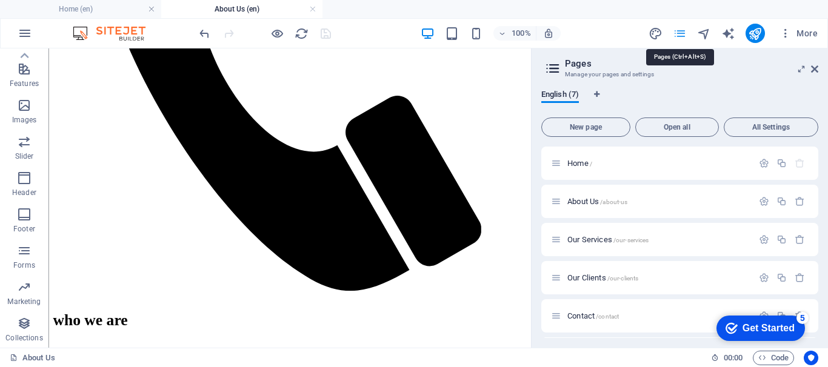
scroll to position [425, 0]
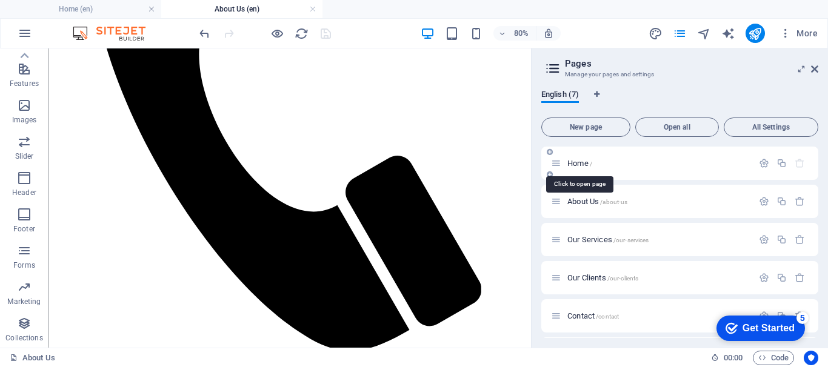
click at [575, 161] on span "Home /" at bounding box center [579, 163] width 25 height 9
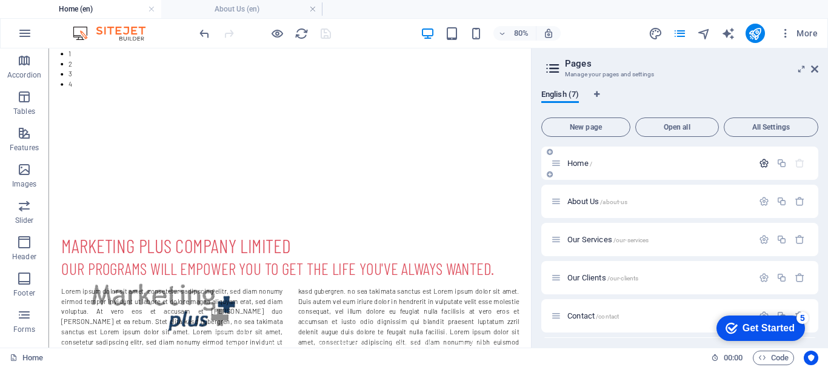
click at [759, 161] on icon "button" at bounding box center [764, 163] width 10 height 10
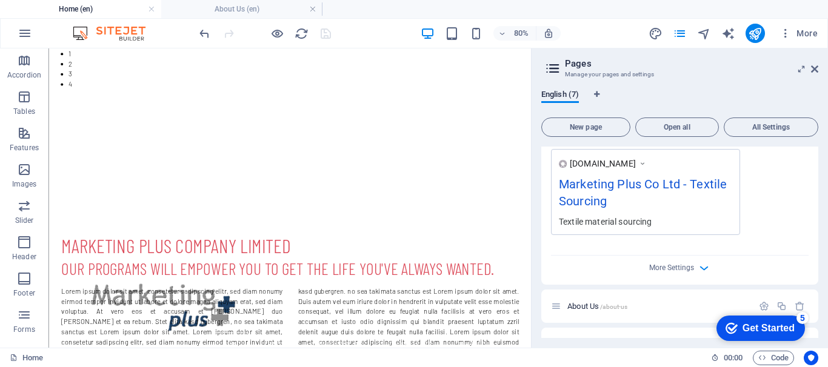
scroll to position [424, 0]
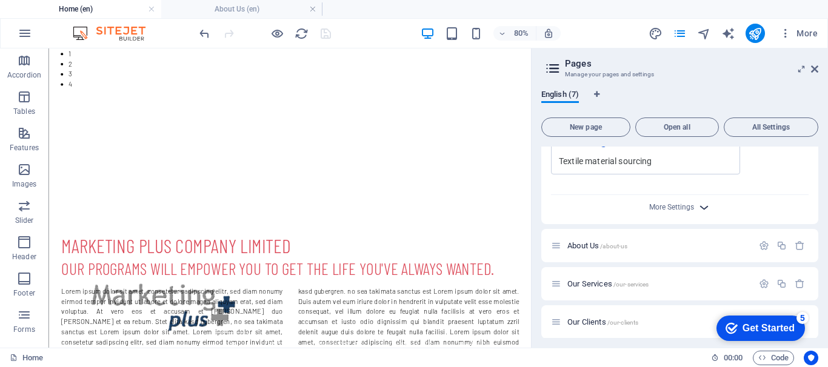
click at [703, 208] on icon "button" at bounding box center [704, 208] width 14 height 14
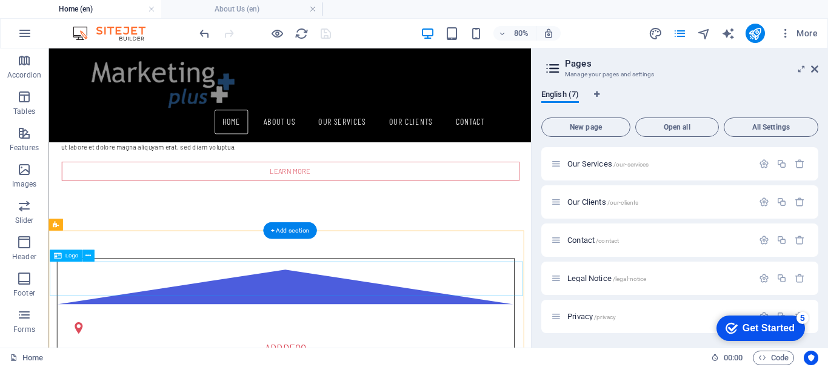
scroll to position [681, 0]
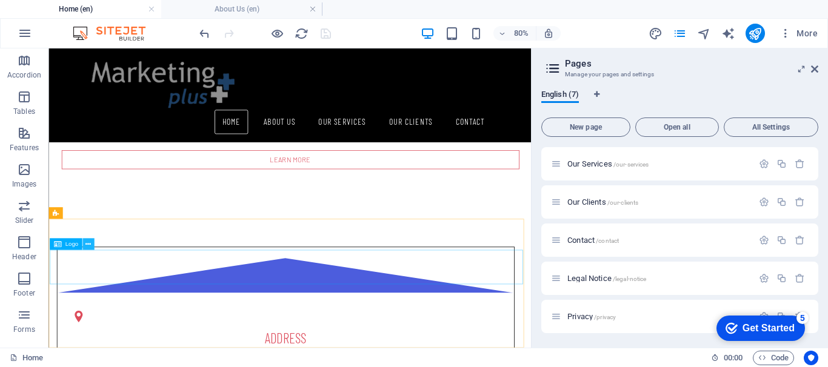
click at [87, 246] on icon at bounding box center [87, 244] width 5 height 10
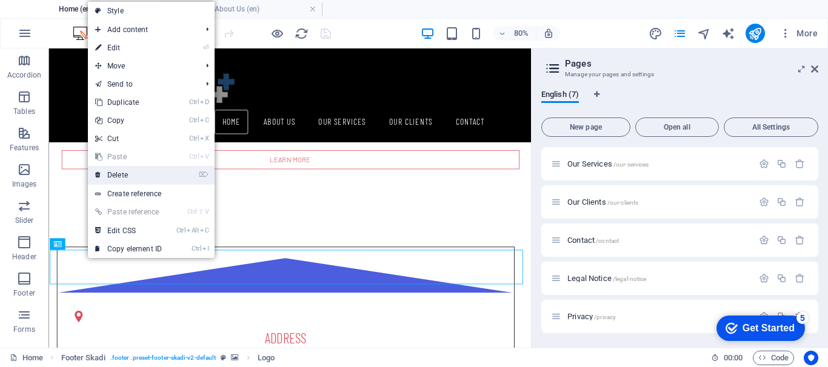
click at [139, 175] on link "⌦ Delete" at bounding box center [128, 175] width 81 height 18
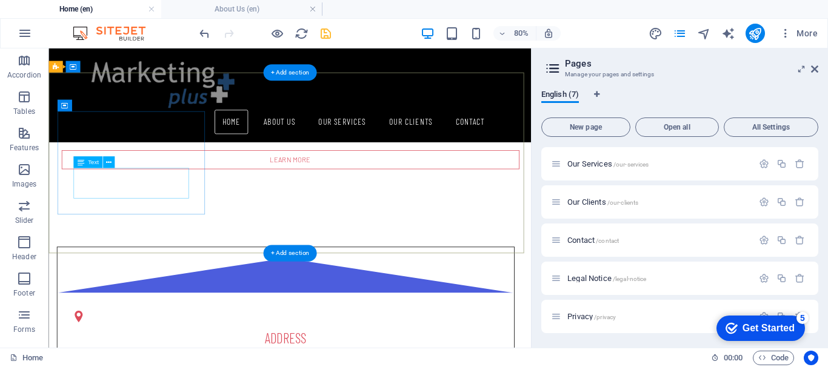
scroll to position [638, 0]
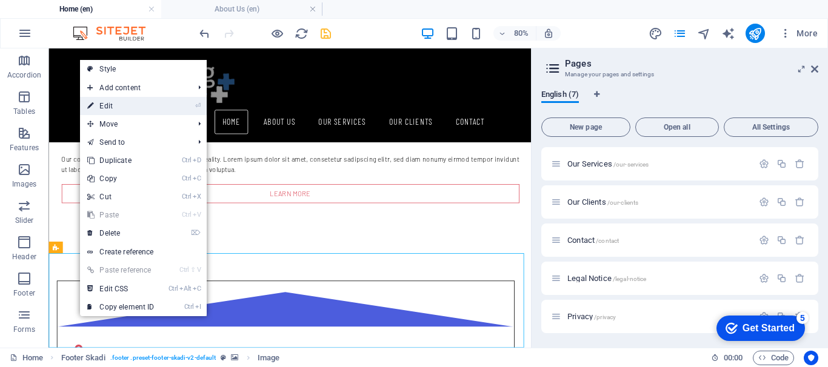
click at [119, 104] on link "⏎ Edit" at bounding box center [120, 106] width 81 height 18
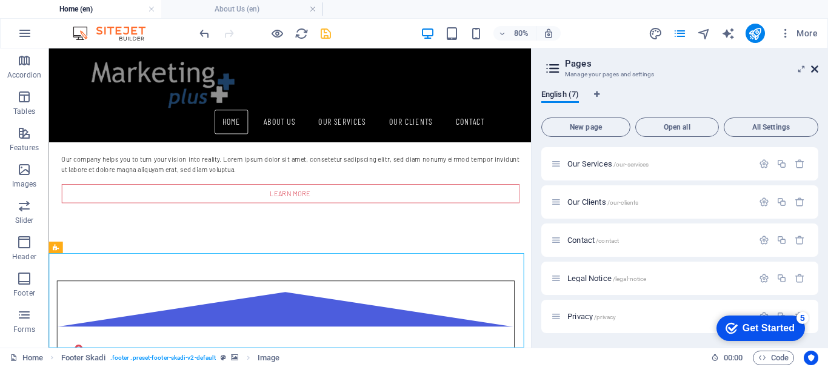
click at [815, 70] on icon at bounding box center [814, 69] width 7 height 10
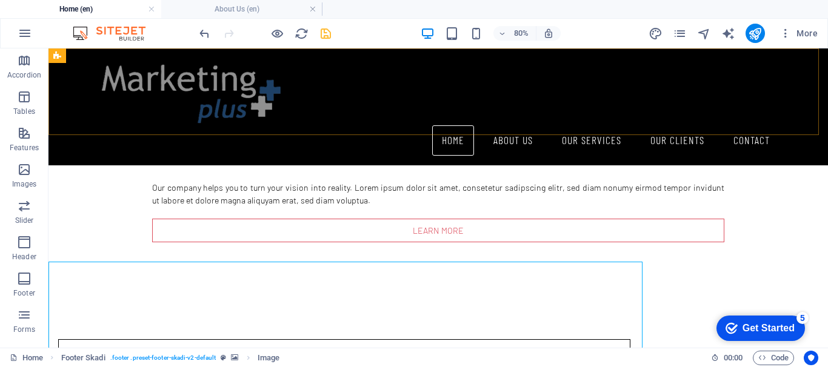
scroll to position [681, 0]
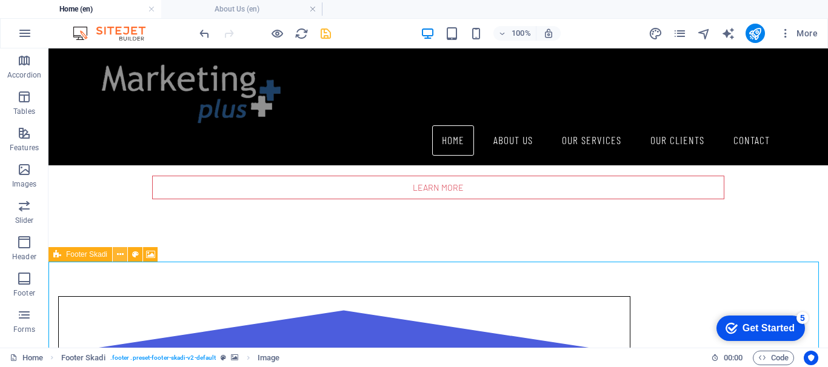
click at [119, 250] on icon at bounding box center [120, 254] width 7 height 13
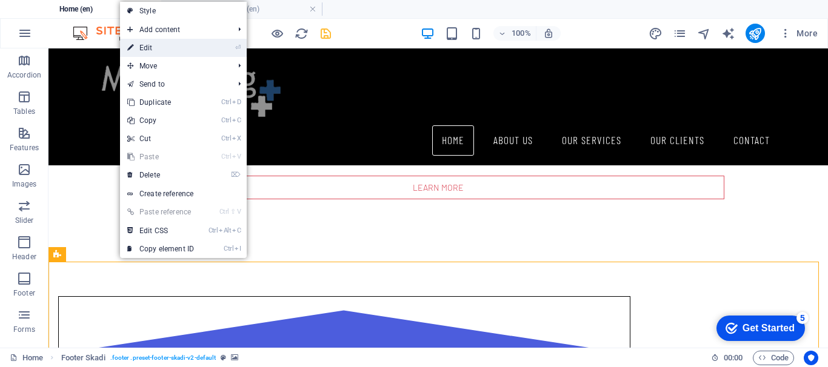
click at [169, 51] on link "⏎ Edit" at bounding box center [160, 48] width 81 height 18
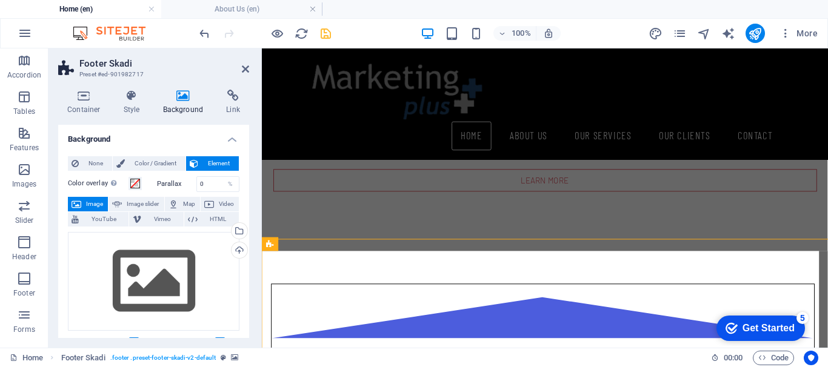
scroll to position [694, 0]
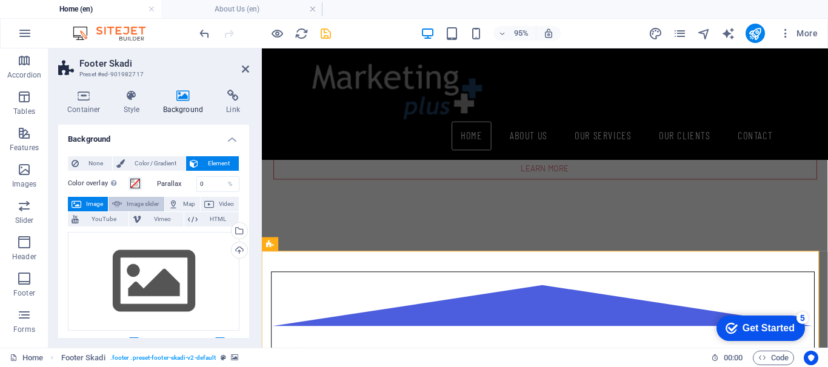
click at [136, 204] on span "Image slider" at bounding box center [142, 204] width 35 height 15
select select "ms"
select select "s"
select select "progressive"
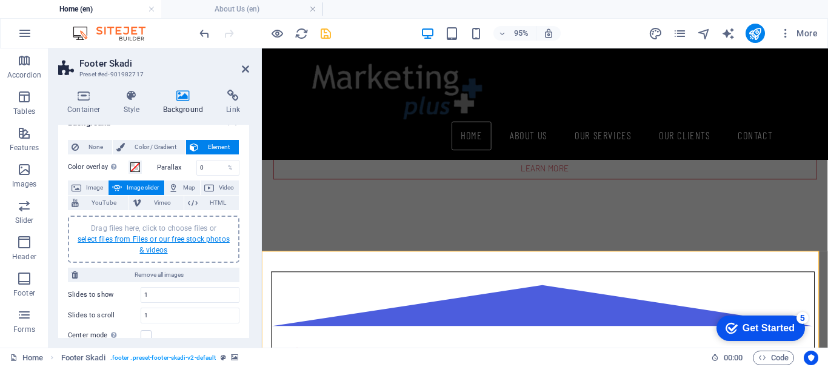
scroll to position [0, 0]
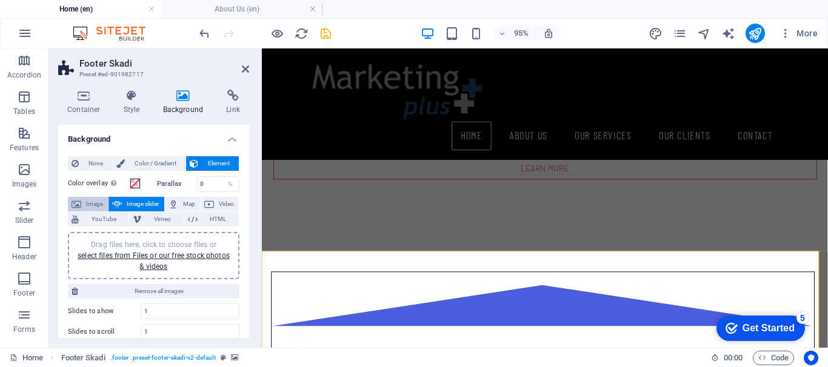
click at [94, 199] on span "Image" at bounding box center [94, 204] width 19 height 15
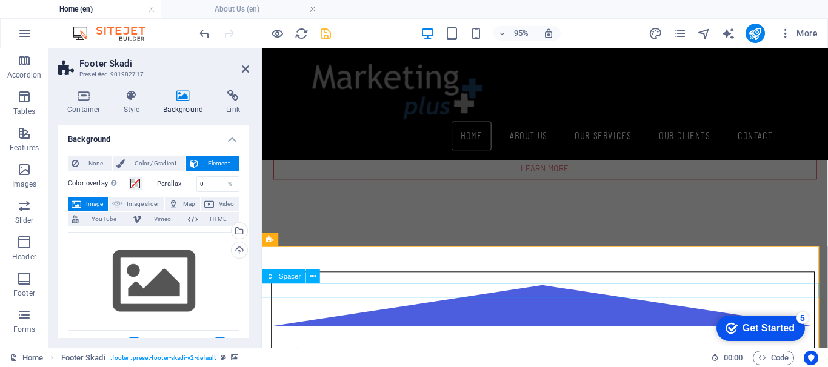
scroll to position [710, 0]
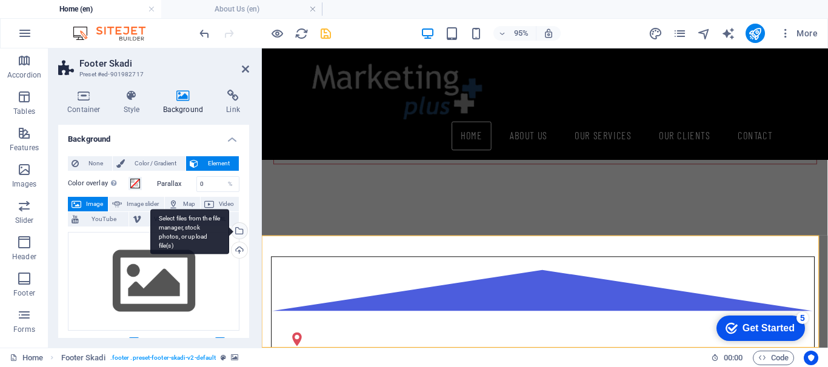
click at [237, 230] on div "Select files from the file manager, stock photos, or upload file(s)" at bounding box center [238, 232] width 18 height 18
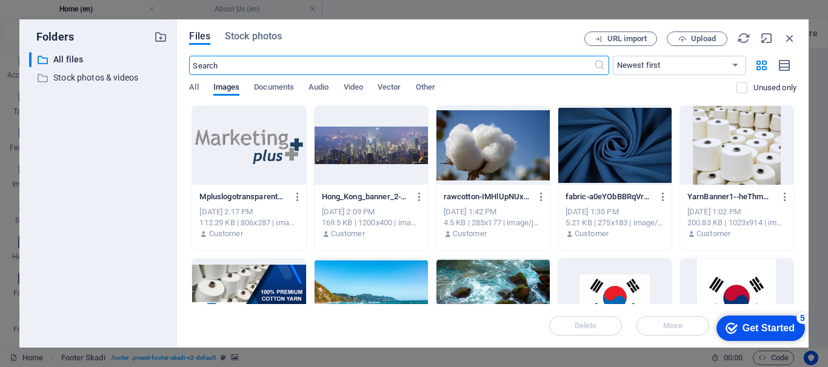
scroll to position [444, 0]
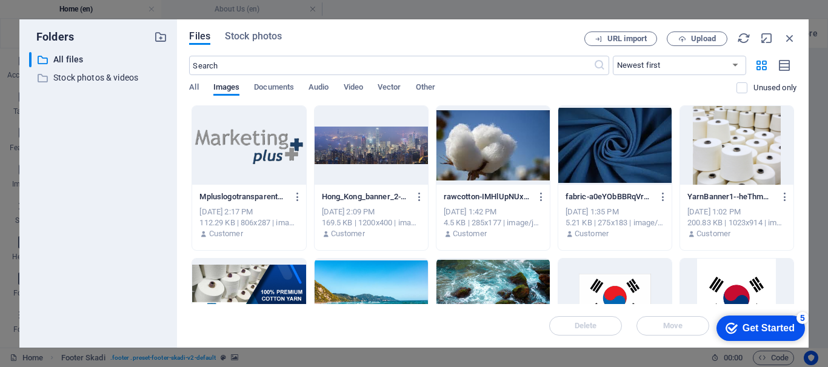
click at [382, 276] on div at bounding box center [370, 298] width 113 height 79
click at [370, 275] on div "1" at bounding box center [370, 298] width 113 height 79
click at [370, 275] on div at bounding box center [370, 298] width 113 height 79
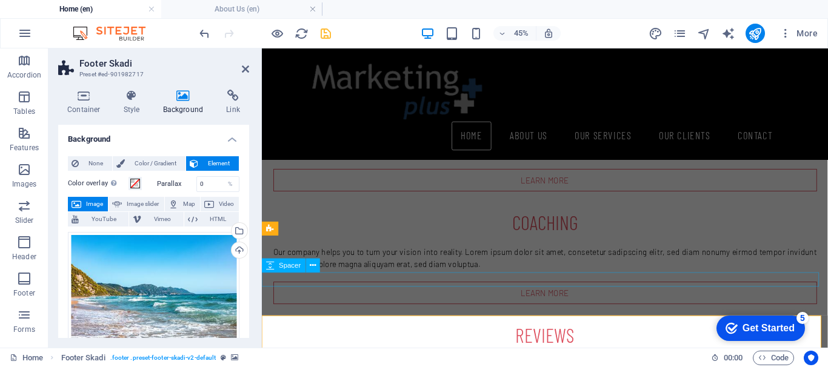
scroll to position [710, 0]
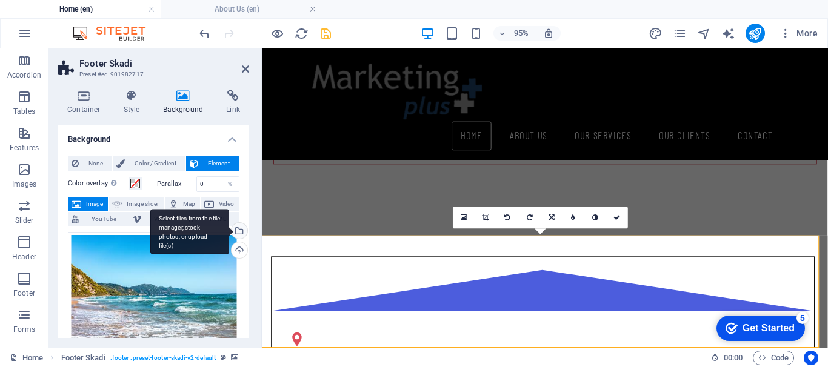
click at [240, 232] on div "Select files from the file manager, stock photos, or upload file(s)" at bounding box center [238, 232] width 18 height 18
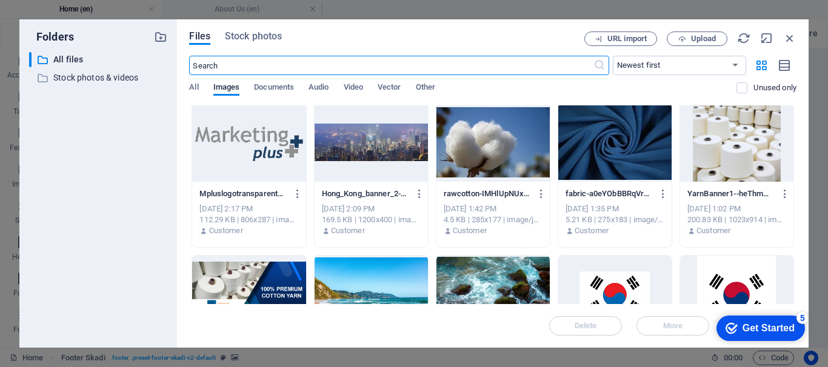
scroll to position [0, 0]
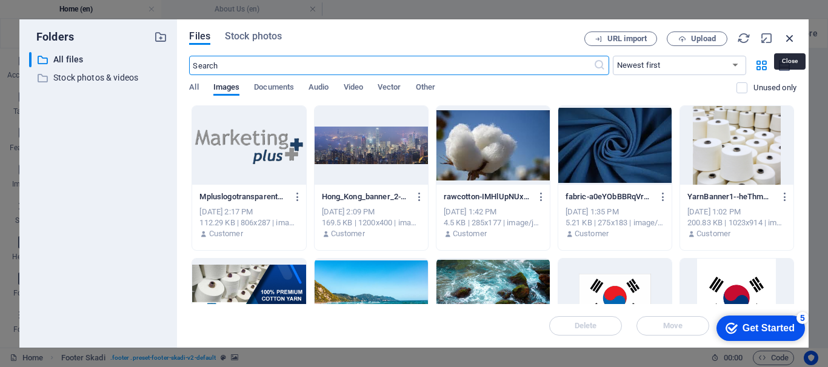
click at [792, 38] on icon "button" at bounding box center [789, 38] width 13 height 13
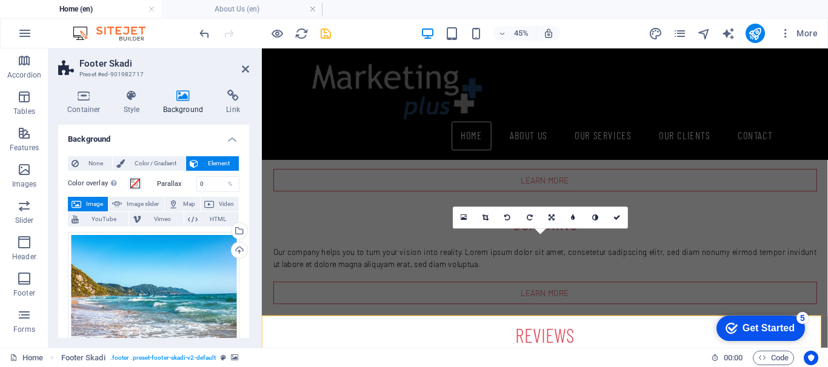
scroll to position [710, 0]
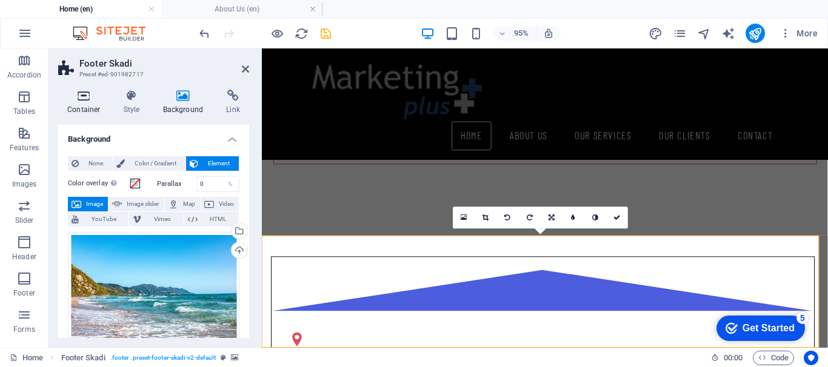
click at [88, 99] on icon at bounding box center [83, 96] width 51 height 12
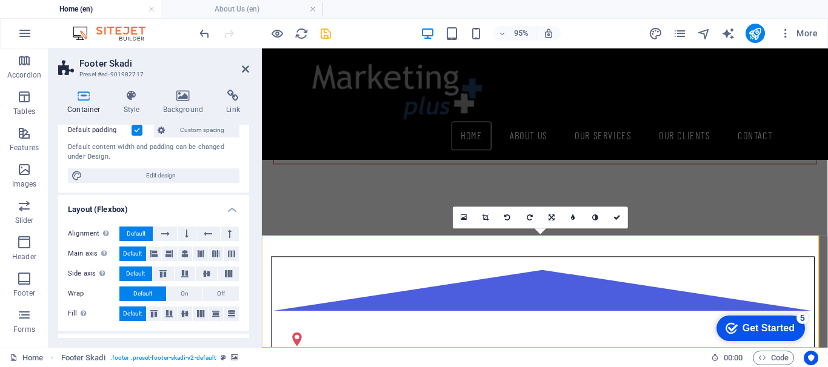
scroll to position [75, 0]
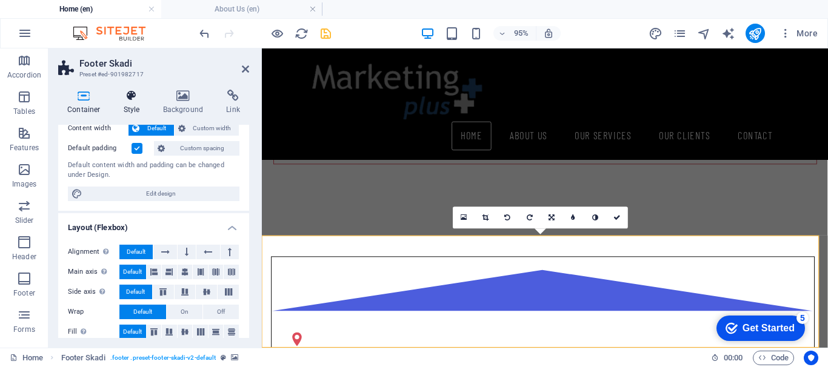
click at [136, 102] on h4 "Style" at bounding box center [134, 102] width 39 height 25
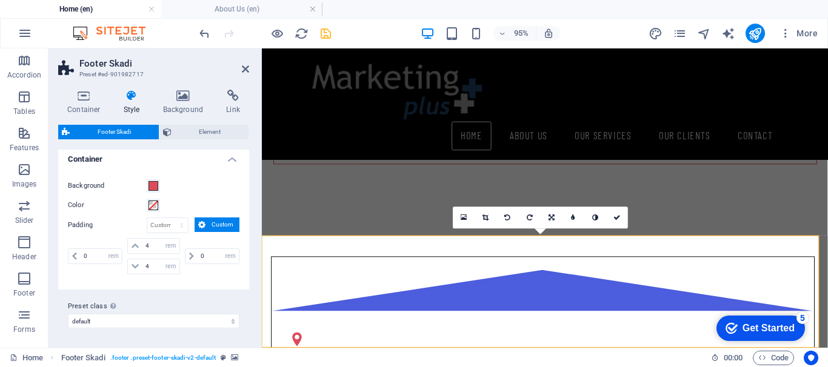
scroll to position [0, 0]
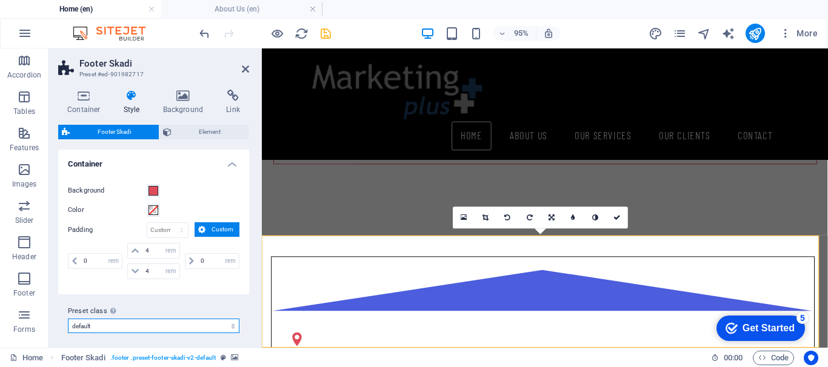
click at [230, 324] on select "default Add preset class" at bounding box center [153, 326] width 171 height 15
click at [200, 129] on span "Element" at bounding box center [210, 132] width 70 height 15
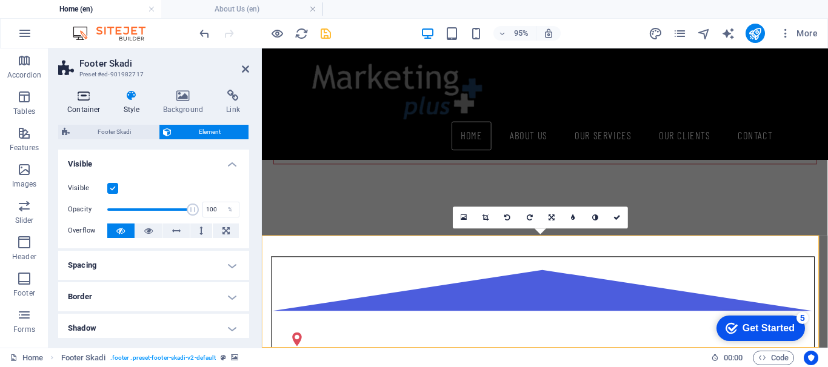
click at [85, 107] on h4 "Container" at bounding box center [86, 102] width 56 height 25
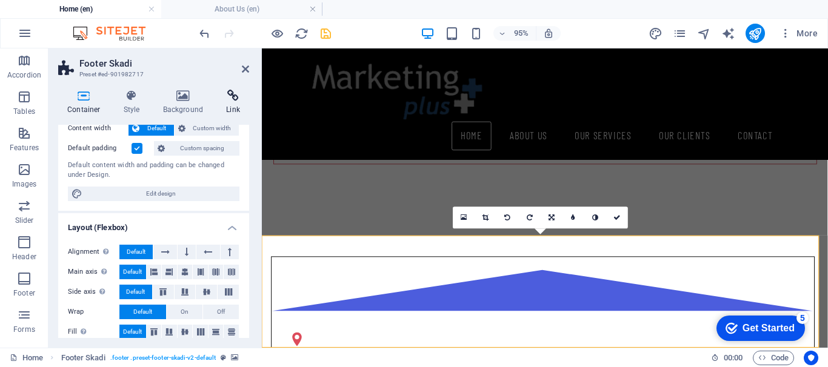
click at [227, 97] on icon at bounding box center [233, 96] width 32 height 12
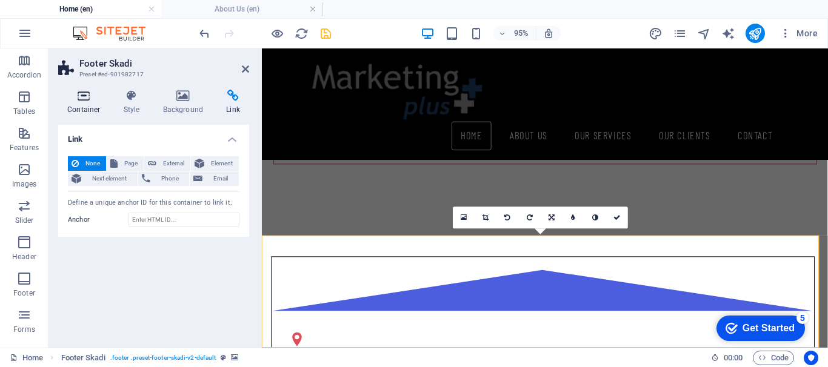
click at [82, 104] on h4 "Container" at bounding box center [86, 102] width 56 height 25
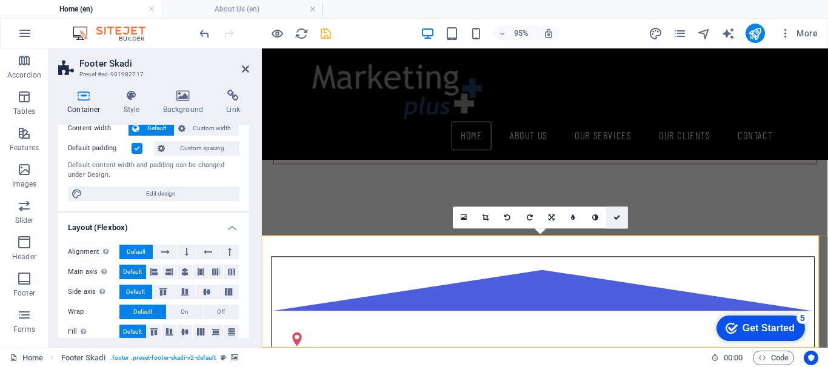
click at [622, 221] on link at bounding box center [617, 218] width 22 height 22
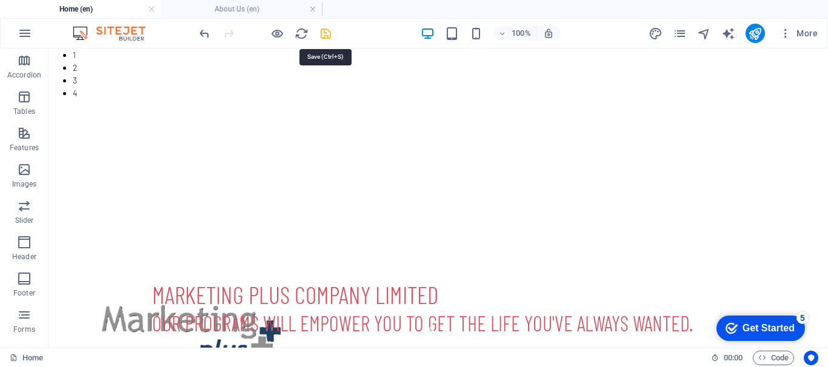
click at [327, 34] on icon "save" at bounding box center [326, 34] width 14 height 14
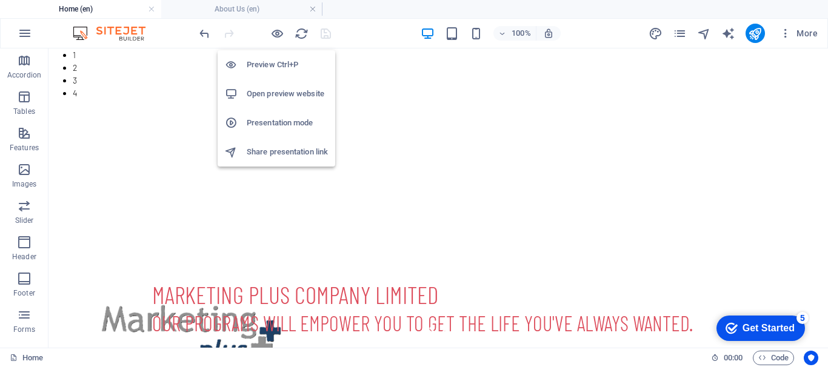
click at [259, 95] on h6 "Open preview website" at bounding box center [287, 94] width 81 height 15
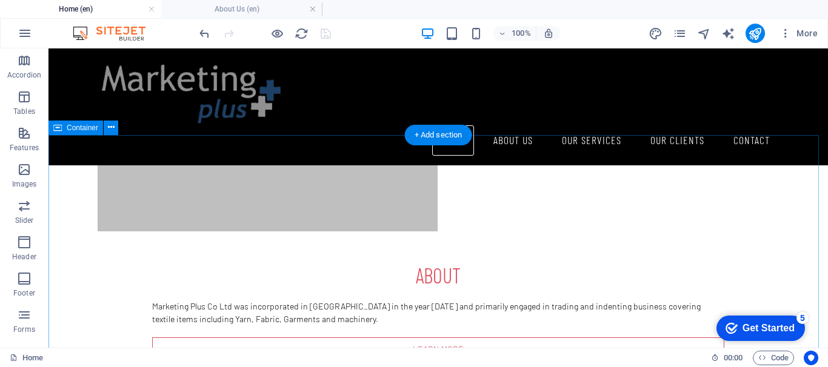
scroll to position [242, 0]
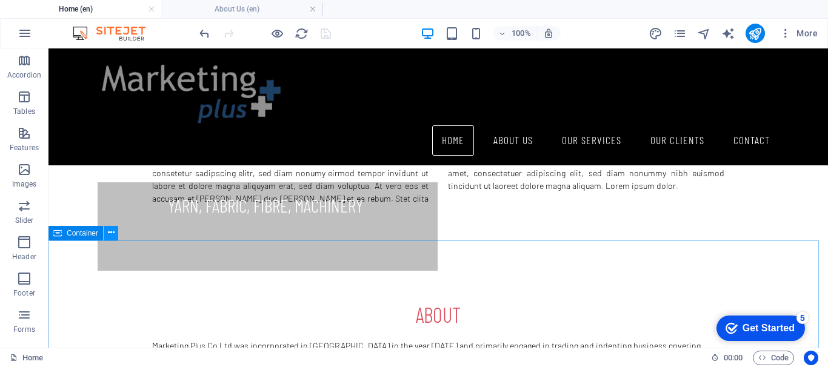
click at [108, 233] on icon at bounding box center [111, 233] width 7 height 13
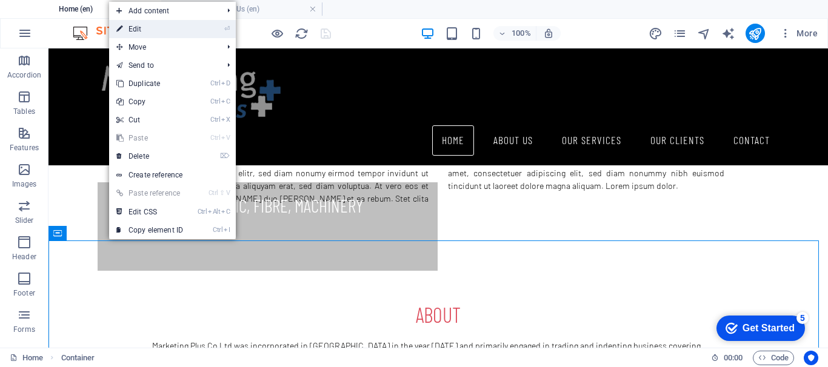
click at [161, 27] on link "⏎ Edit" at bounding box center [149, 29] width 81 height 18
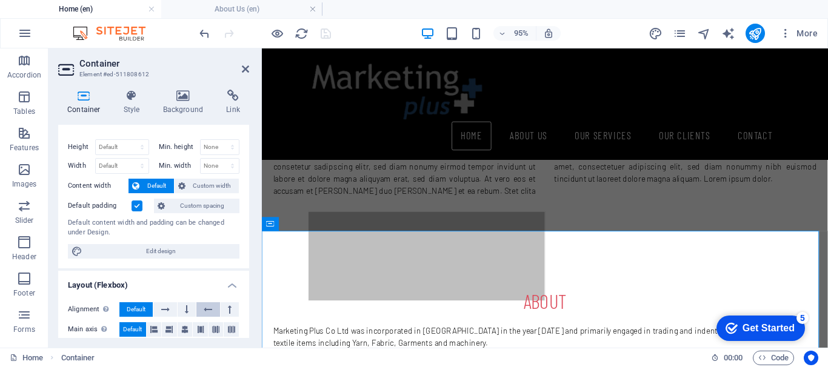
scroll to position [0, 0]
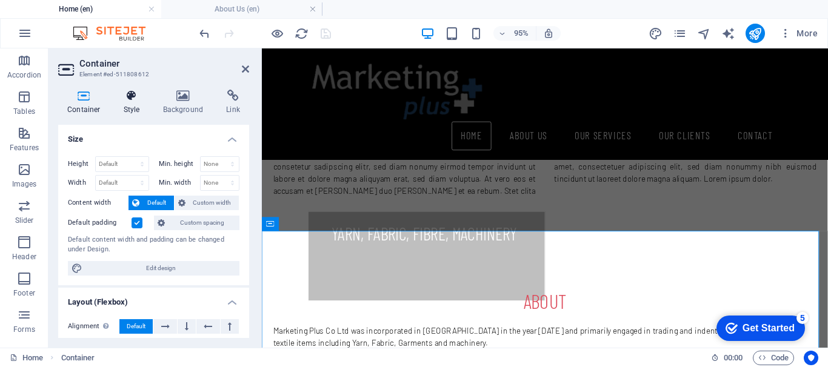
click at [133, 93] on icon at bounding box center [132, 96] width 35 height 12
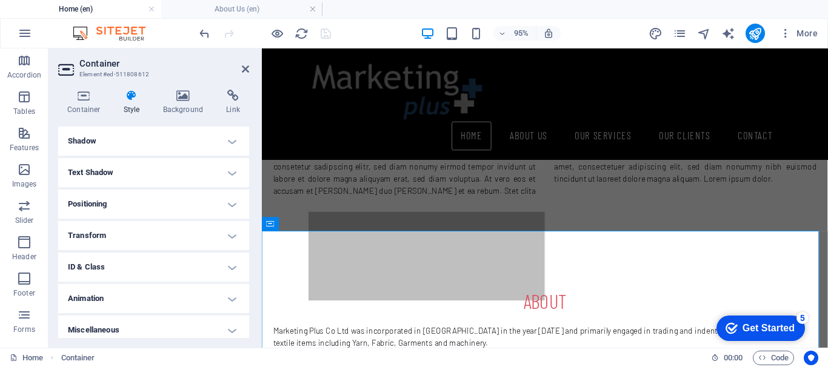
scroll to position [169, 0]
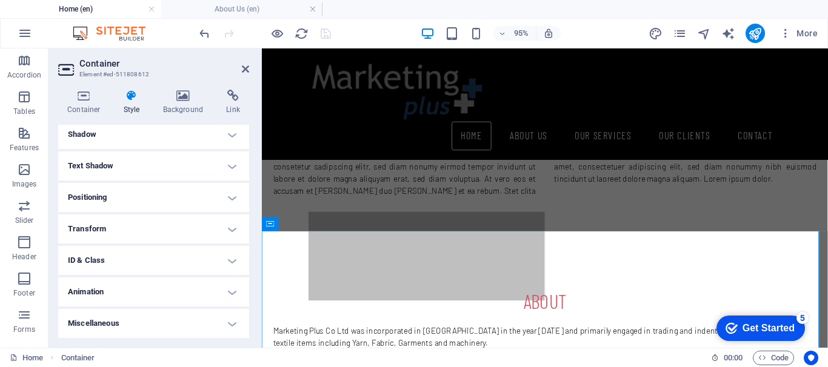
click at [230, 259] on h4 "ID & Class" at bounding box center [153, 260] width 191 height 29
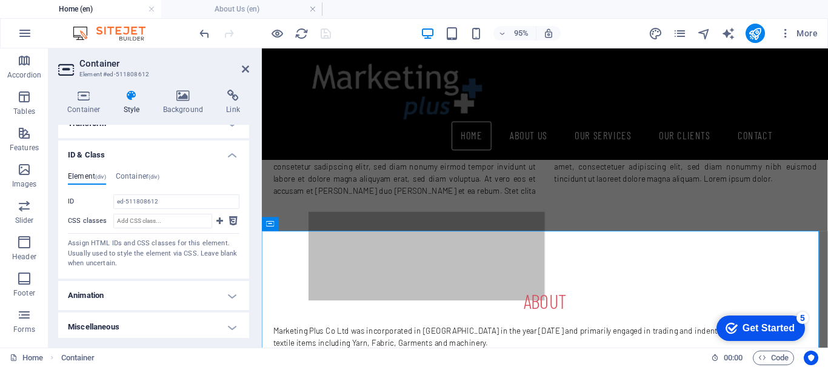
scroll to position [278, 0]
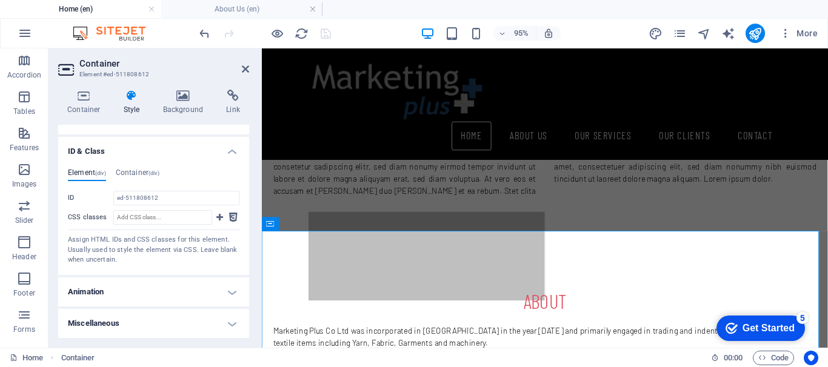
click at [229, 291] on h4 "Animation" at bounding box center [153, 291] width 191 height 29
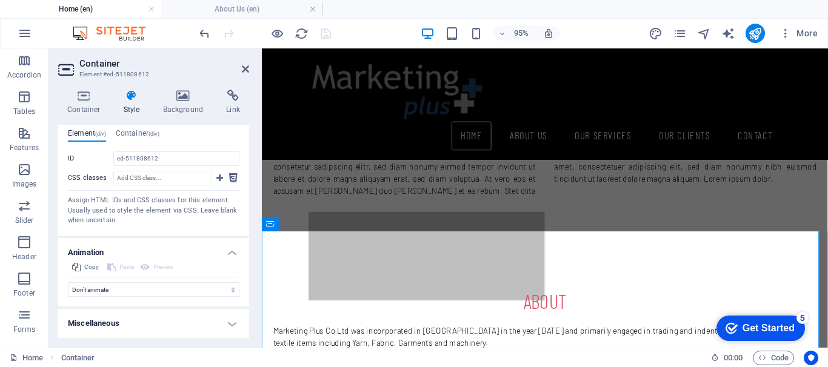
click at [233, 323] on h4 "Miscellaneous" at bounding box center [153, 323] width 191 height 29
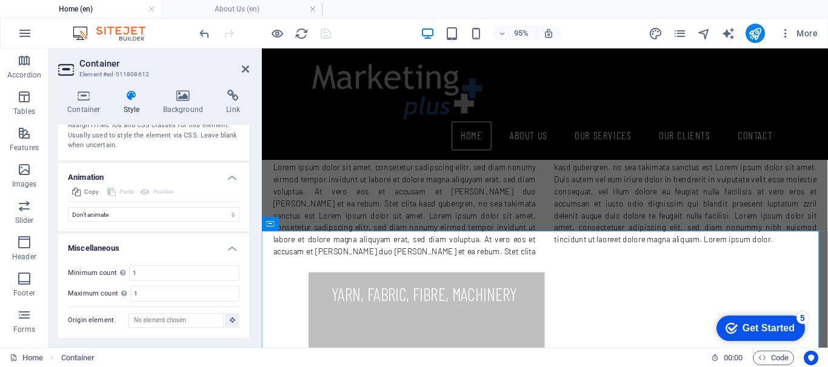
scroll to position [242, 0]
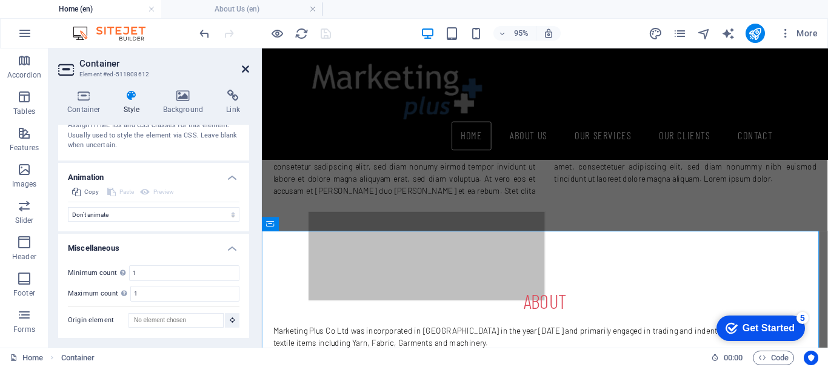
click at [247, 68] on icon at bounding box center [245, 69] width 7 height 10
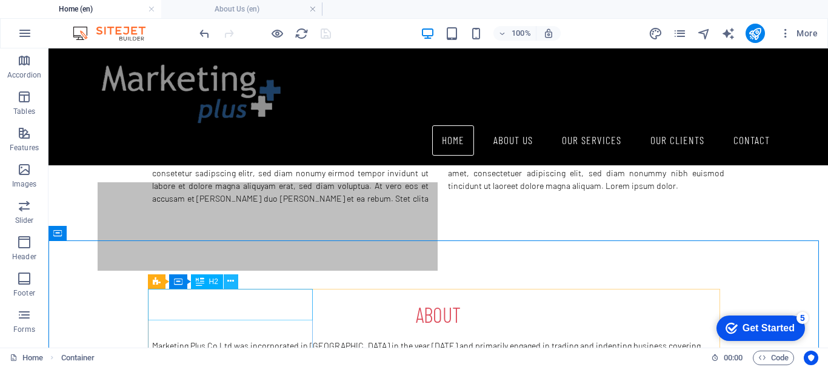
click at [231, 276] on icon at bounding box center [230, 281] width 7 height 13
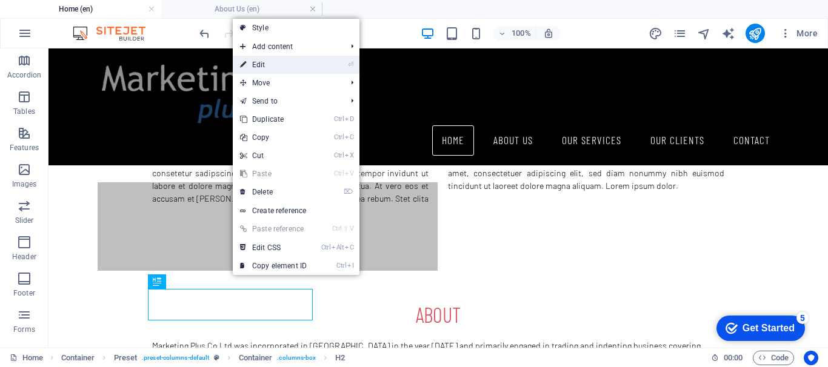
click at [274, 69] on link "⏎ Edit" at bounding box center [273, 65] width 81 height 18
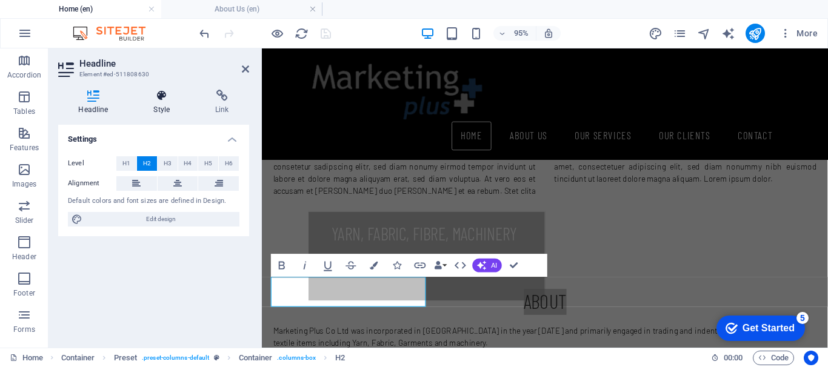
click at [167, 104] on h4 "Style" at bounding box center [164, 102] width 62 height 25
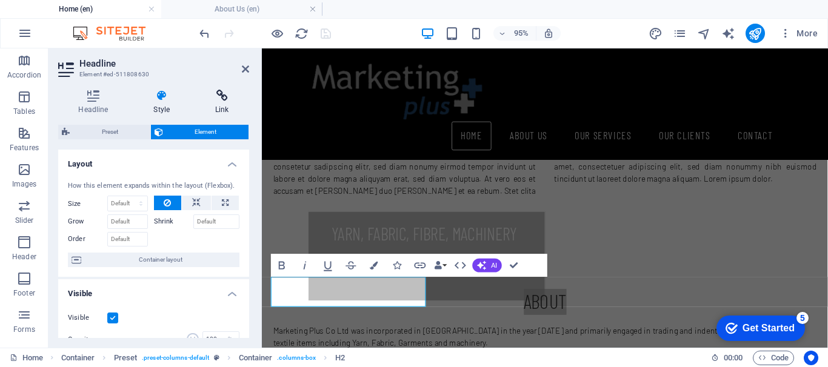
click at [215, 101] on icon at bounding box center [222, 96] width 54 height 12
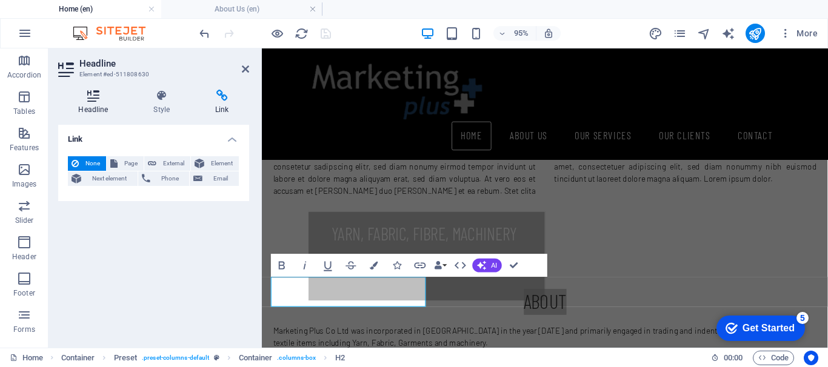
click at [91, 101] on icon at bounding box center [93, 96] width 70 height 12
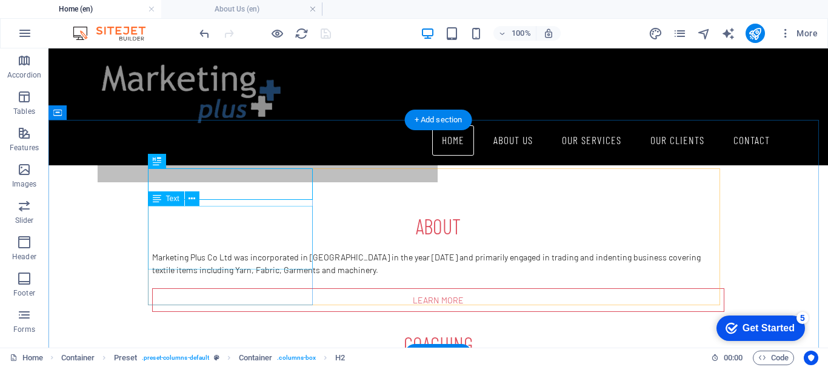
scroll to position [303, 0]
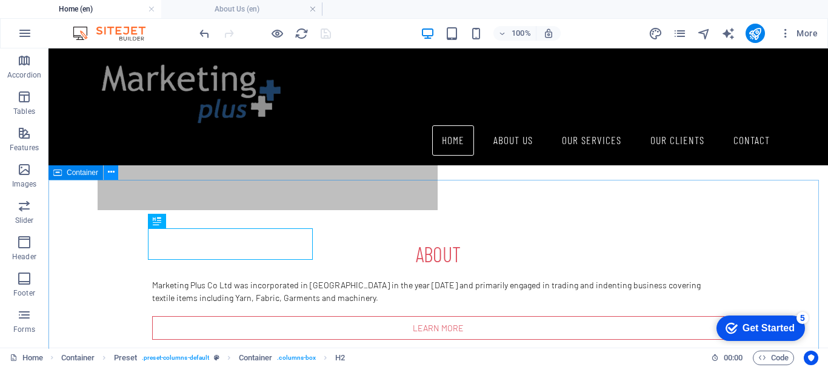
click at [108, 176] on icon at bounding box center [111, 172] width 7 height 13
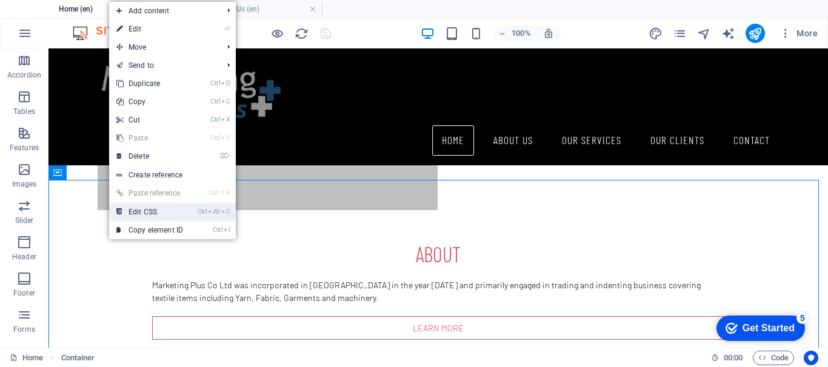
click at [162, 213] on link "Ctrl Alt C Edit CSS" at bounding box center [149, 212] width 81 height 18
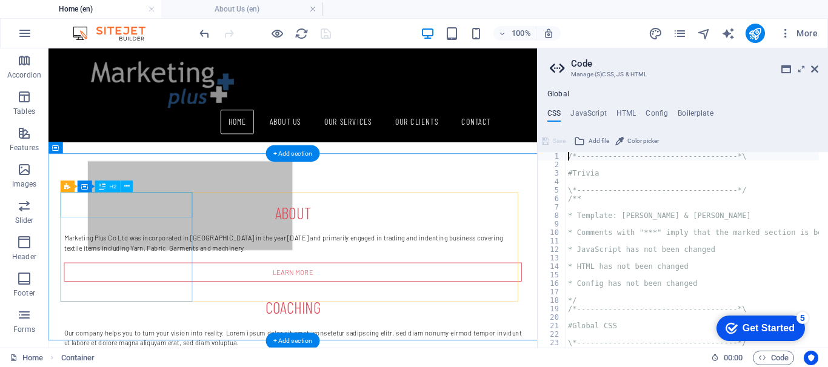
type textarea "@include columns("
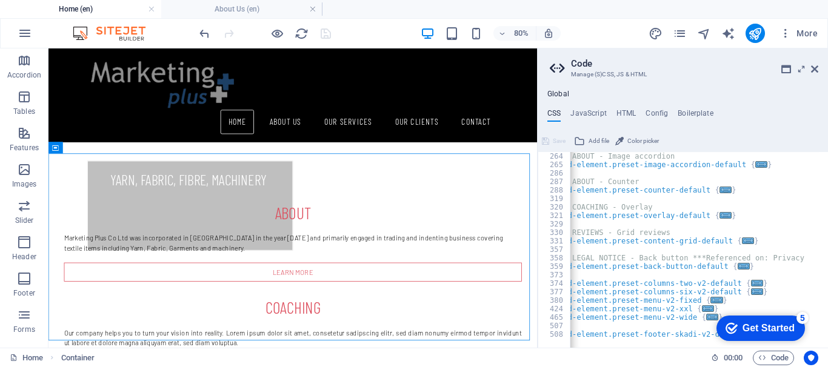
scroll to position [0, 13]
click at [816, 69] on icon at bounding box center [814, 69] width 7 height 10
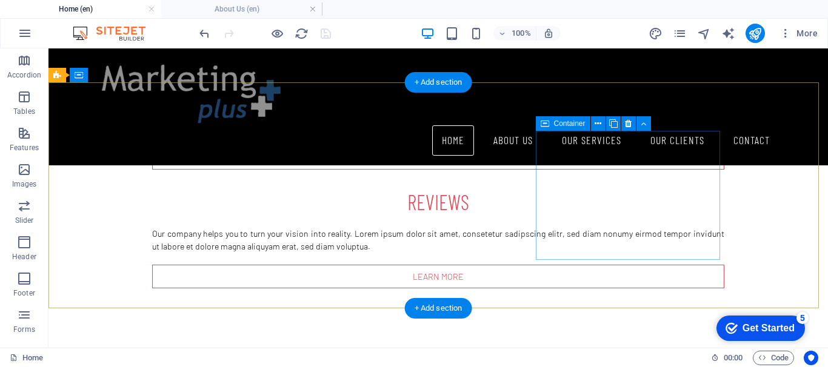
scroll to position [713, 0]
